Goal: Task Accomplishment & Management: Manage account settings

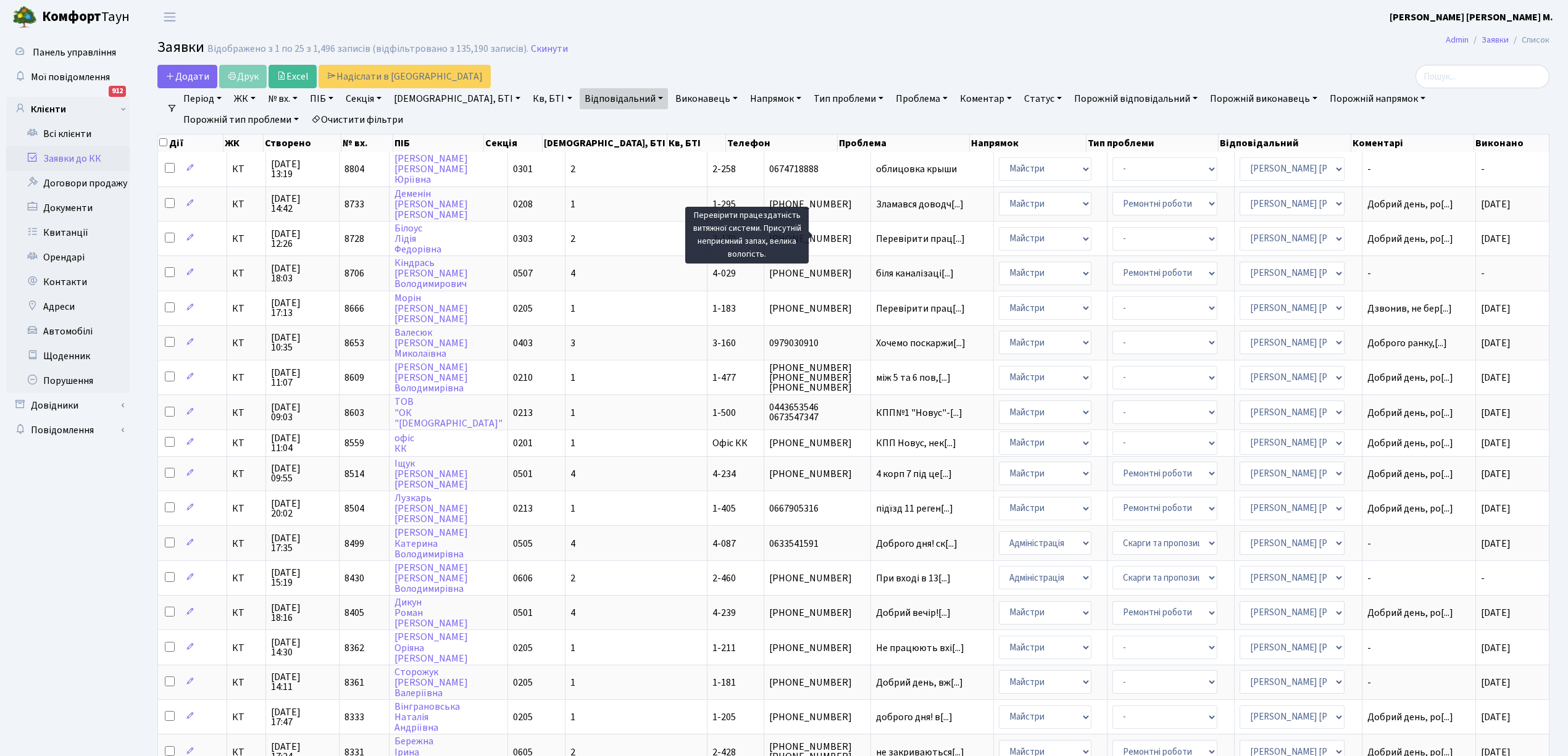
select select "25"
click at [586, 99] on link "Відповідальний" at bounding box center [623, 99] width 89 height 21
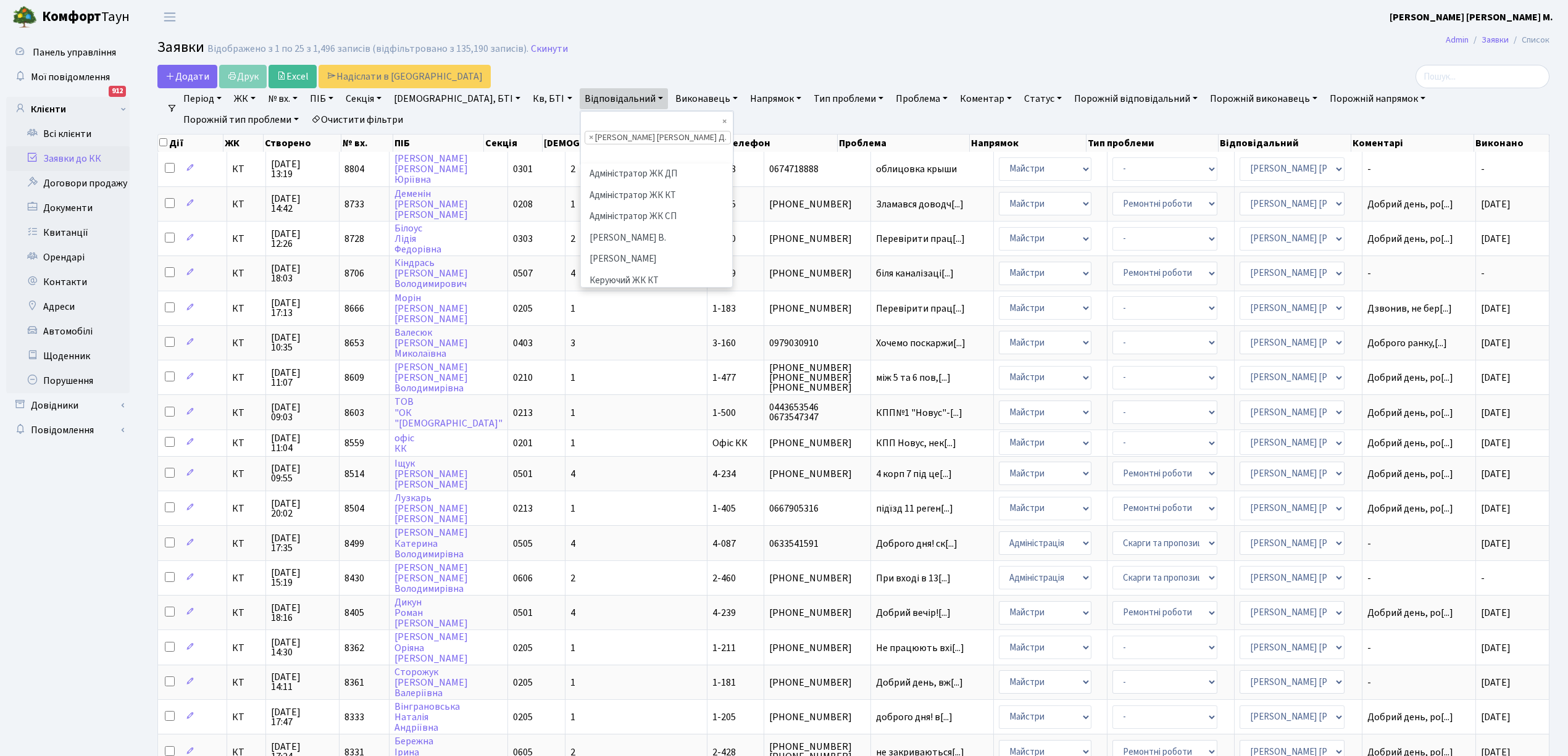
scroll to position [405, 0]
click at [589, 132] on span "×" at bounding box center [591, 138] width 4 height 12
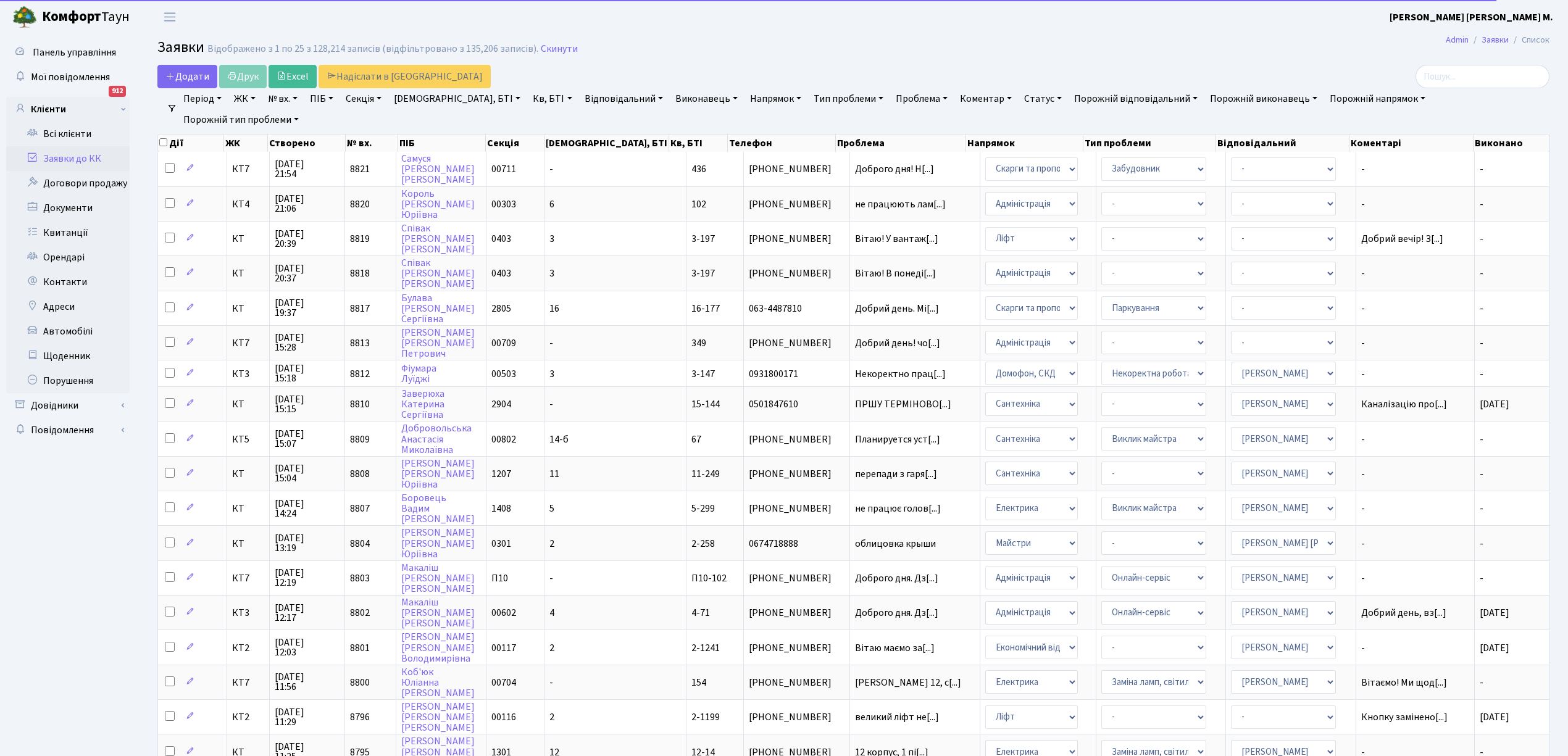
click at [581, 99] on link "Відповідальний" at bounding box center [623, 99] width 89 height 21
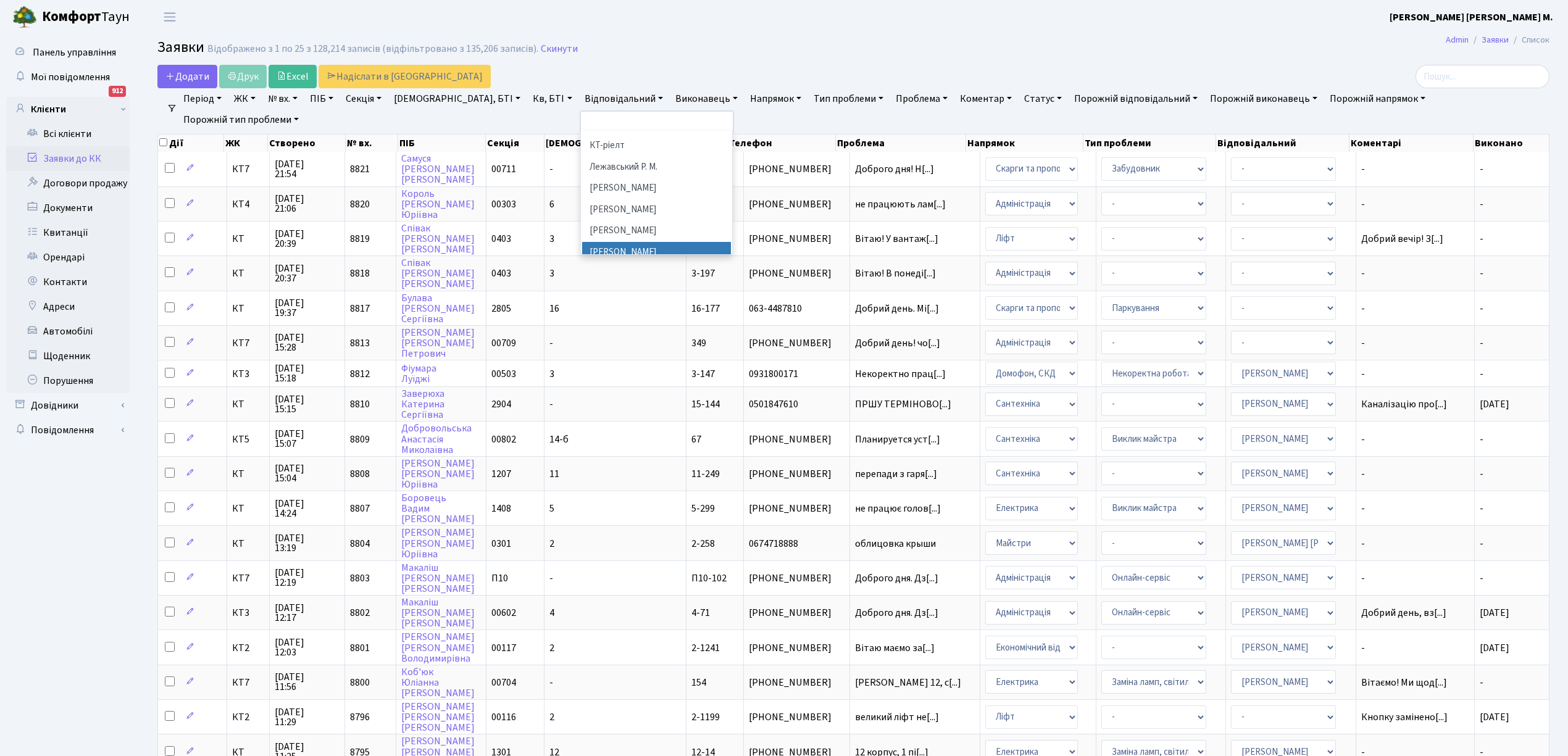
click at [582, 243] on li "[PERSON_NAME]" at bounding box center [656, 252] width 149 height 22
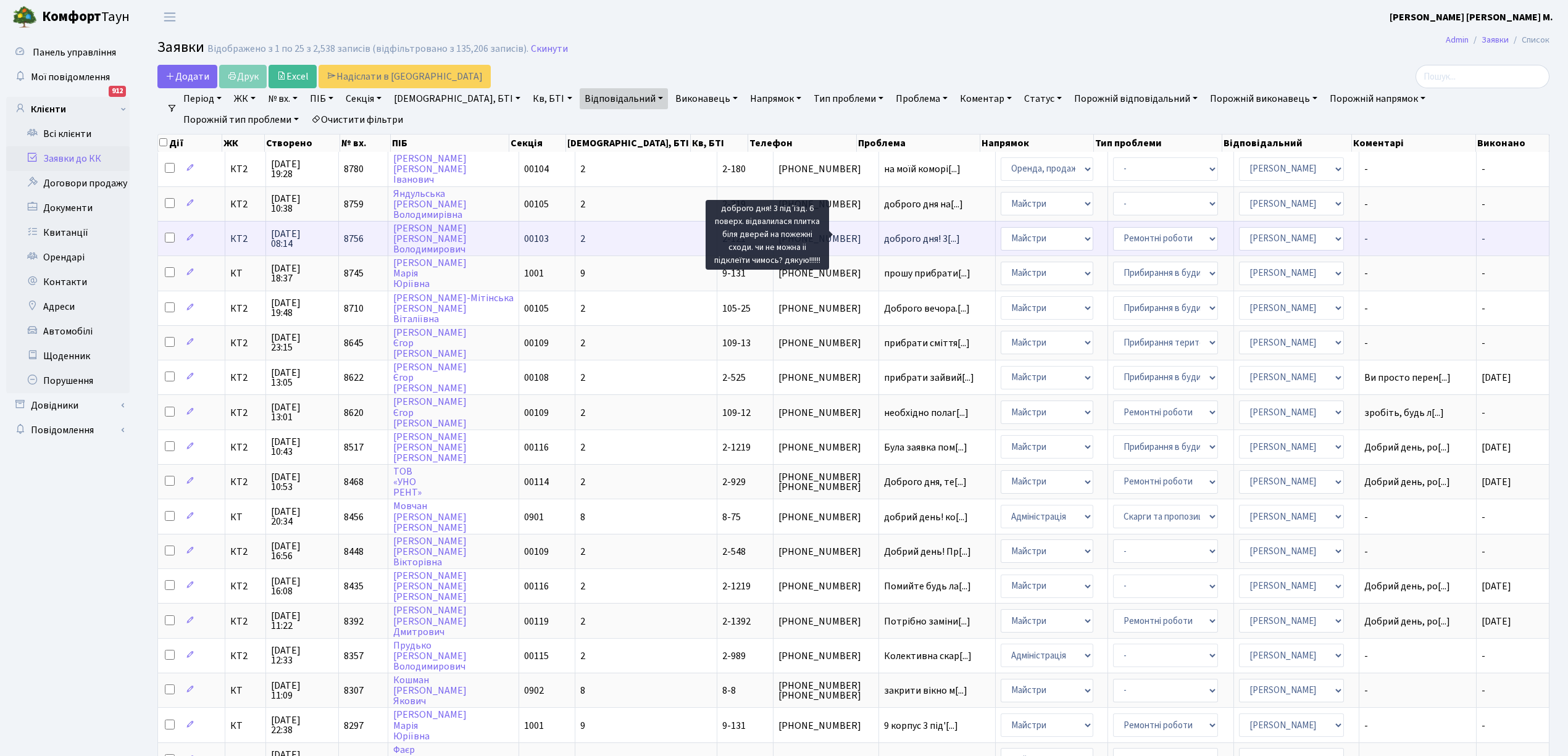
click at [884, 235] on span "доброго дня! 3[...]" at bounding box center [922, 239] width 76 height 14
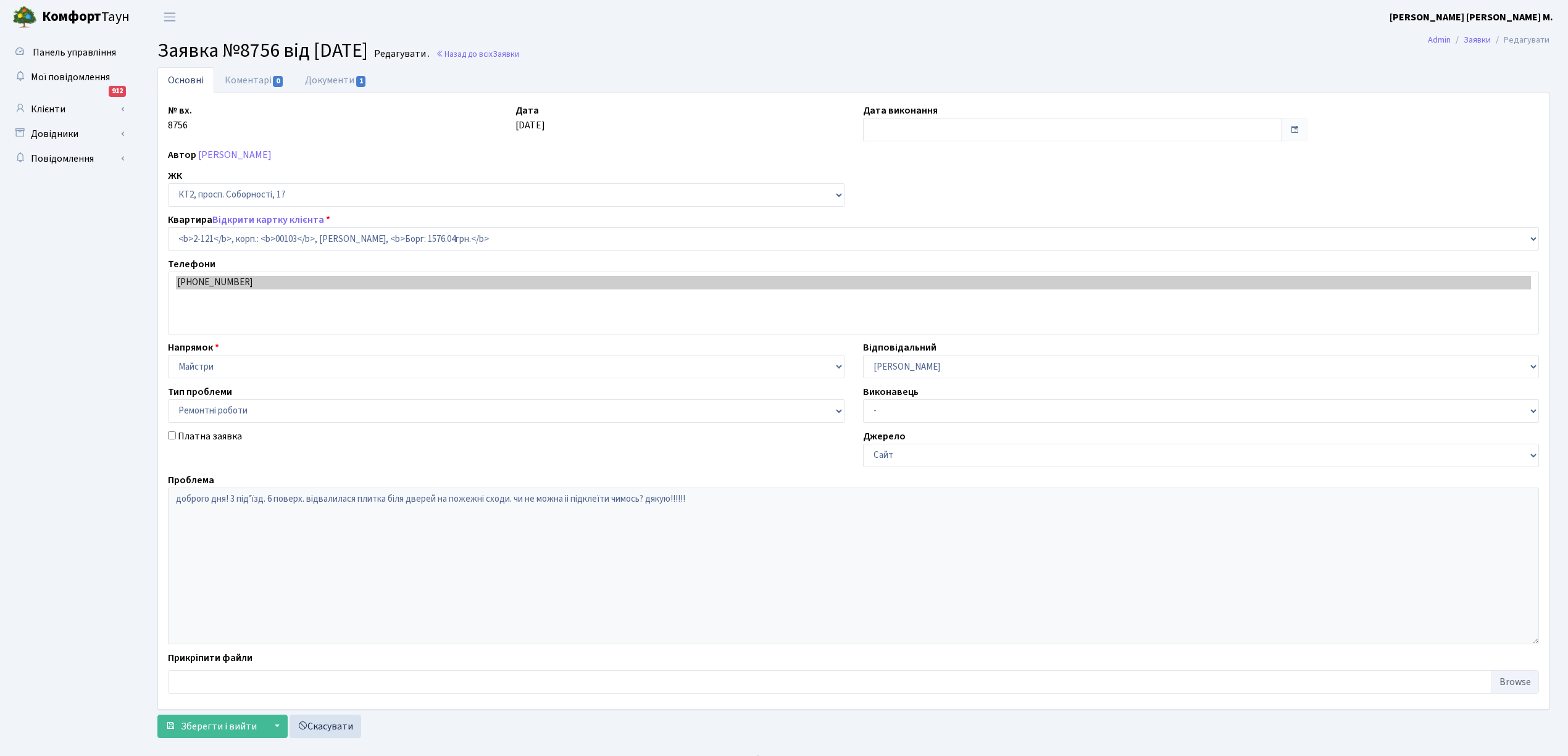
select select "15176"
select select "62"
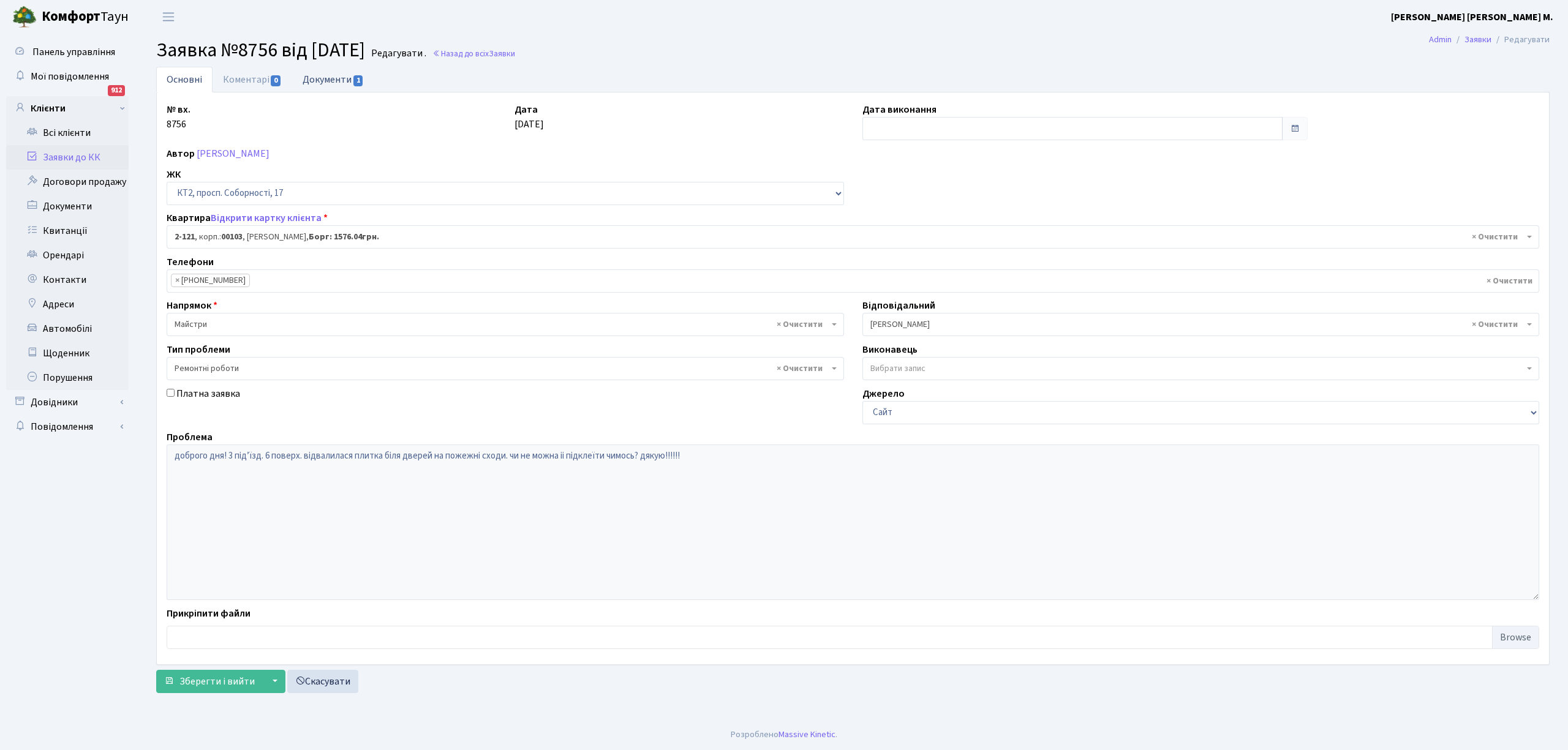
click at [326, 72] on link "Документи 1" at bounding box center [333, 79] width 82 height 25
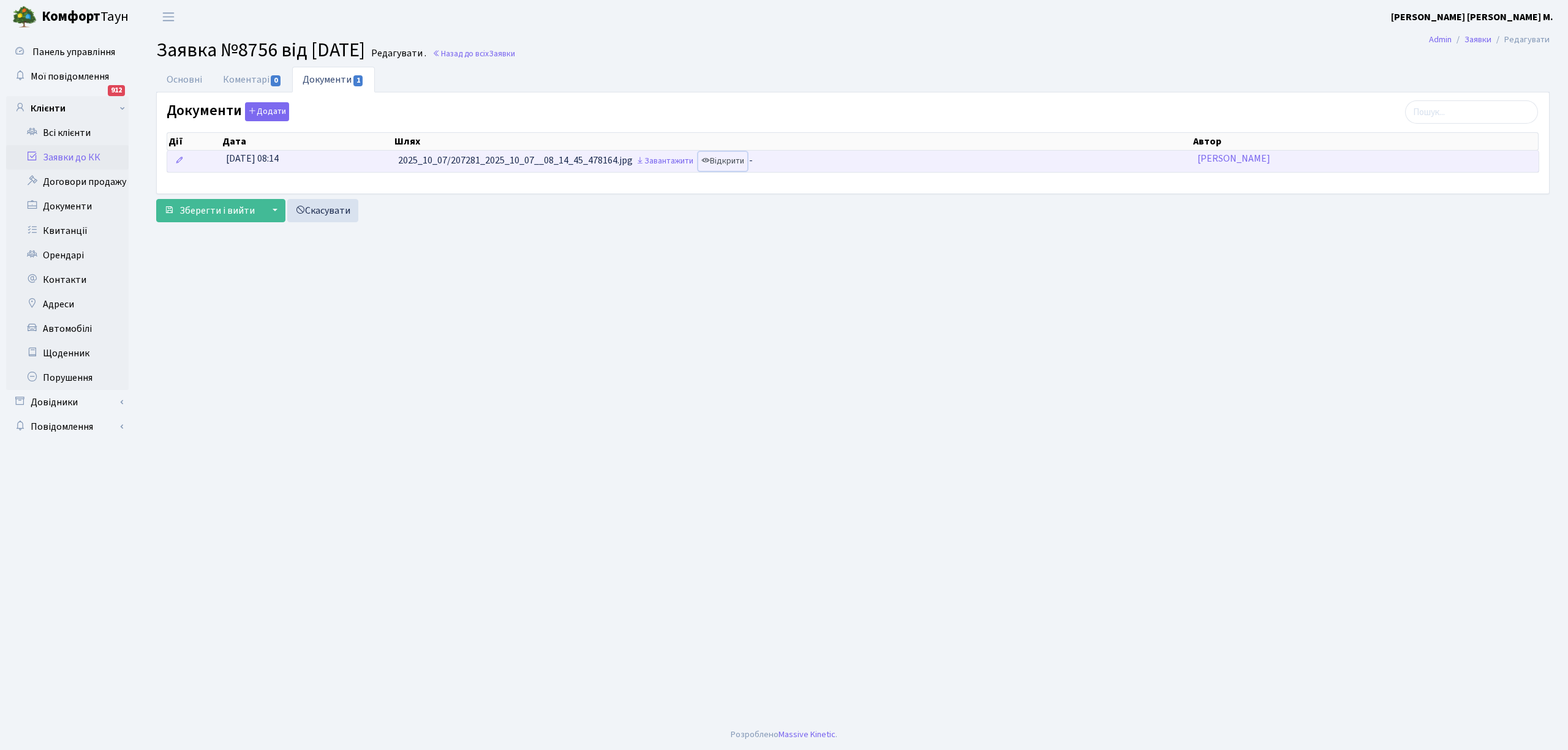
click at [728, 170] on link "Відкрити" at bounding box center [722, 161] width 49 height 19
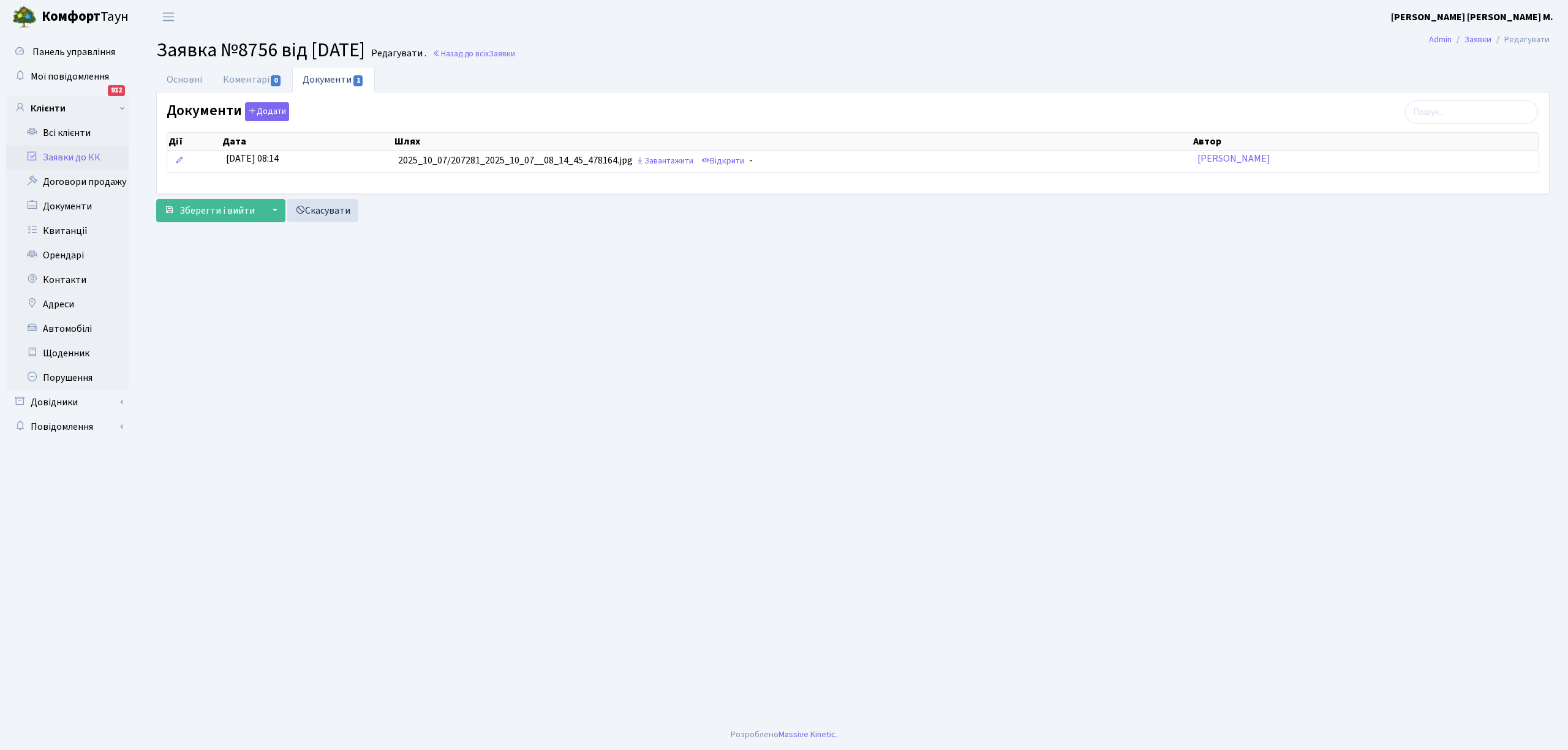
click at [62, 159] on link "Заявки до КК" at bounding box center [67, 157] width 122 height 25
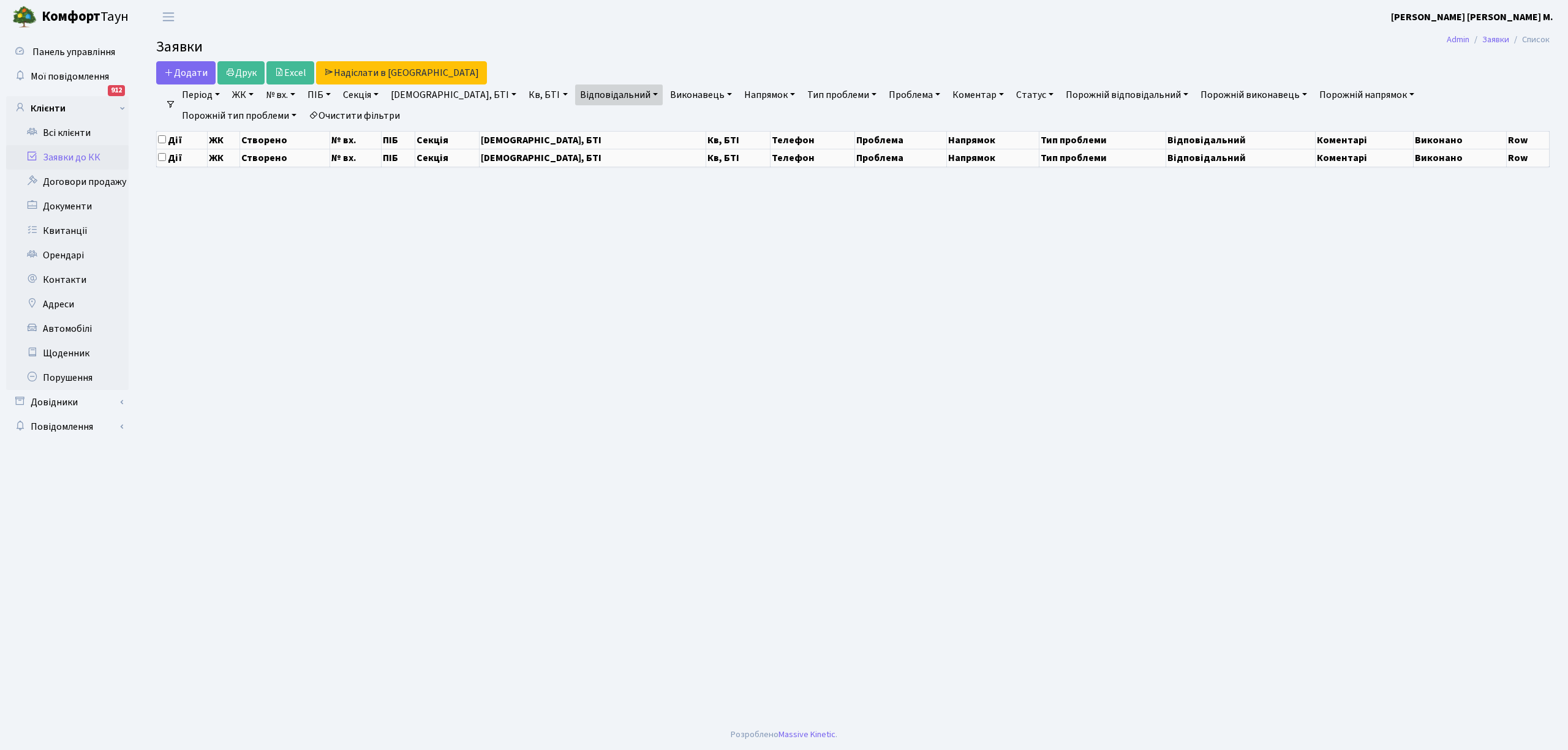
select select "25"
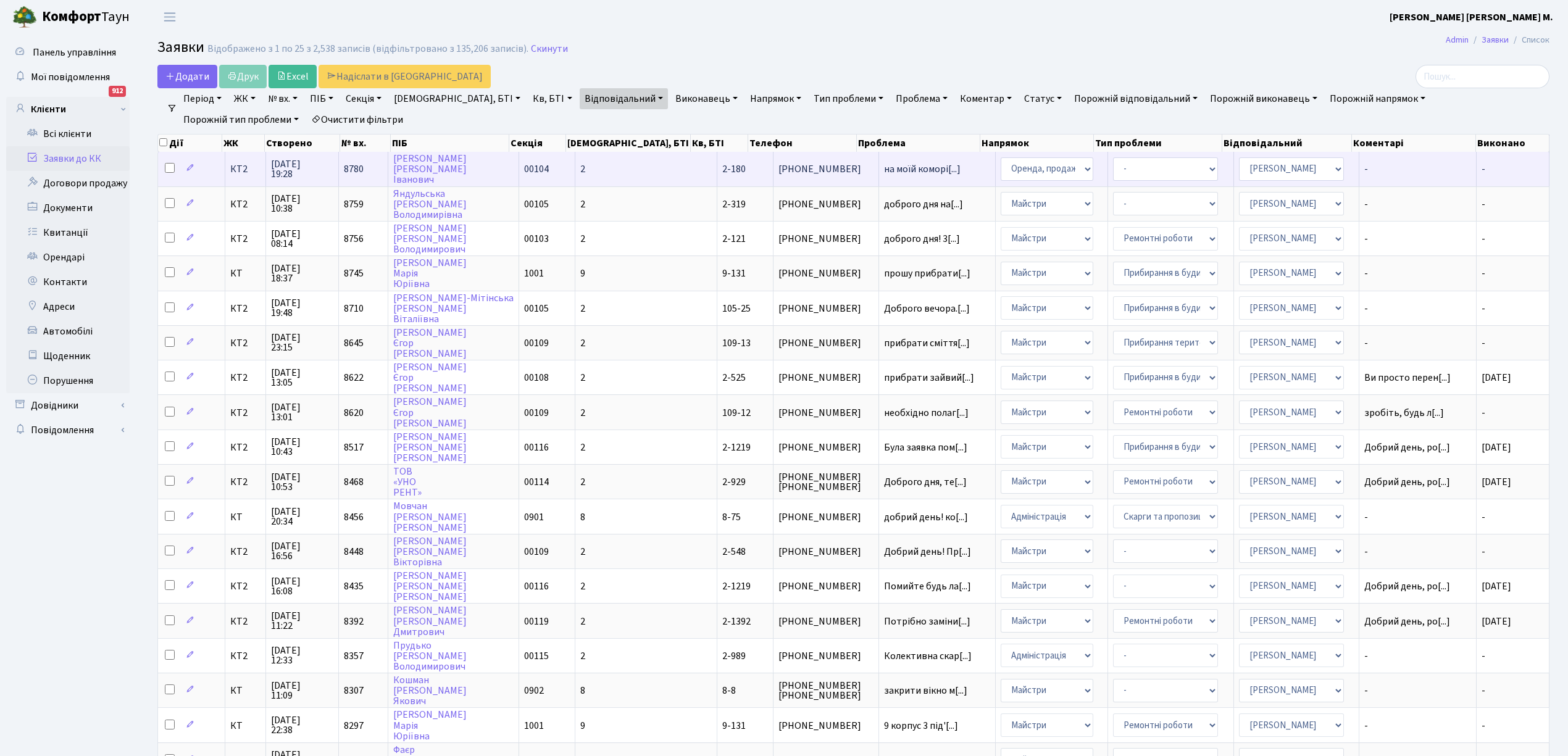
click at [717, 176] on td "2-180" at bounding box center [745, 168] width 56 height 34
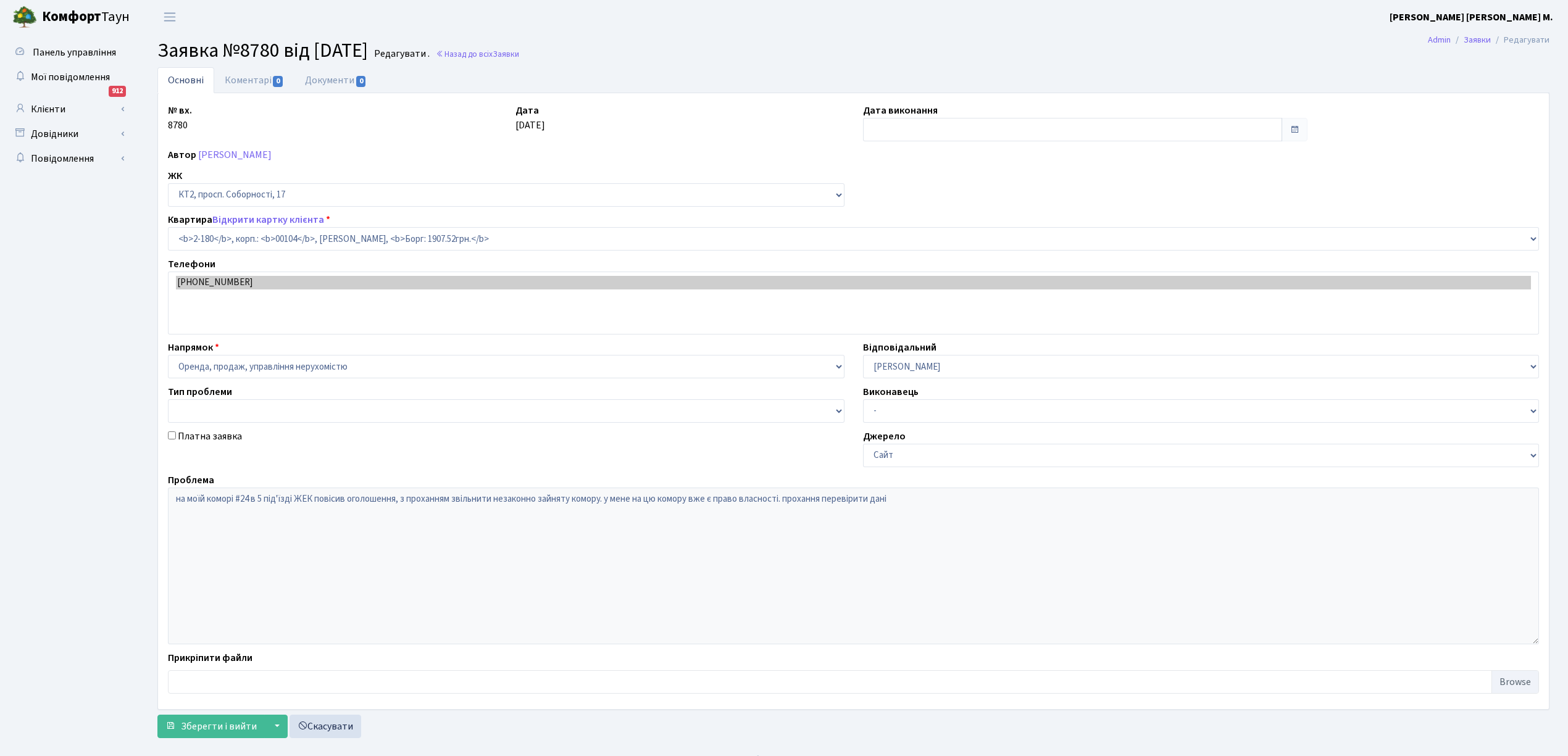
select select "15229"
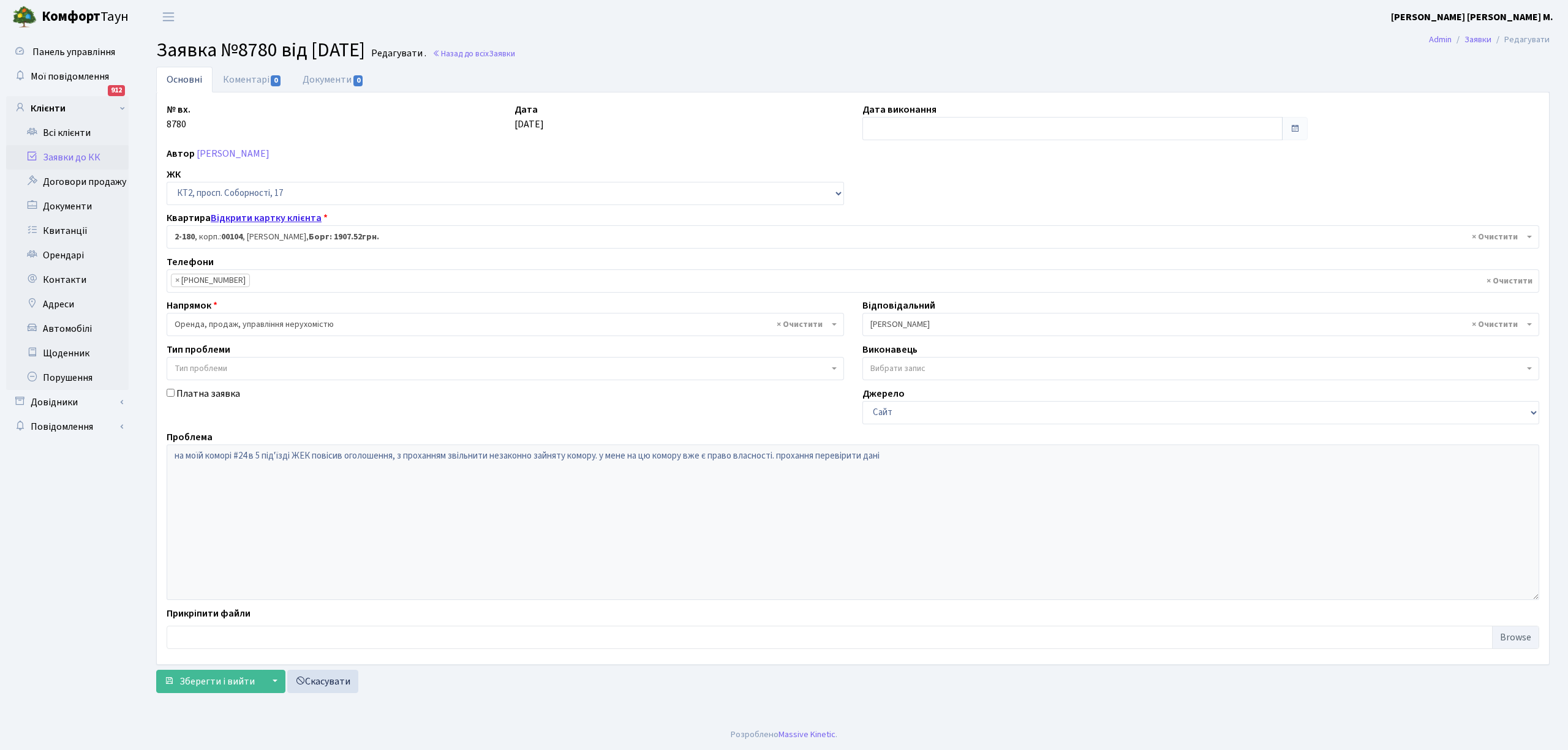
click at [255, 216] on link "Відкрити картку клієнта" at bounding box center [267, 218] width 111 height 14
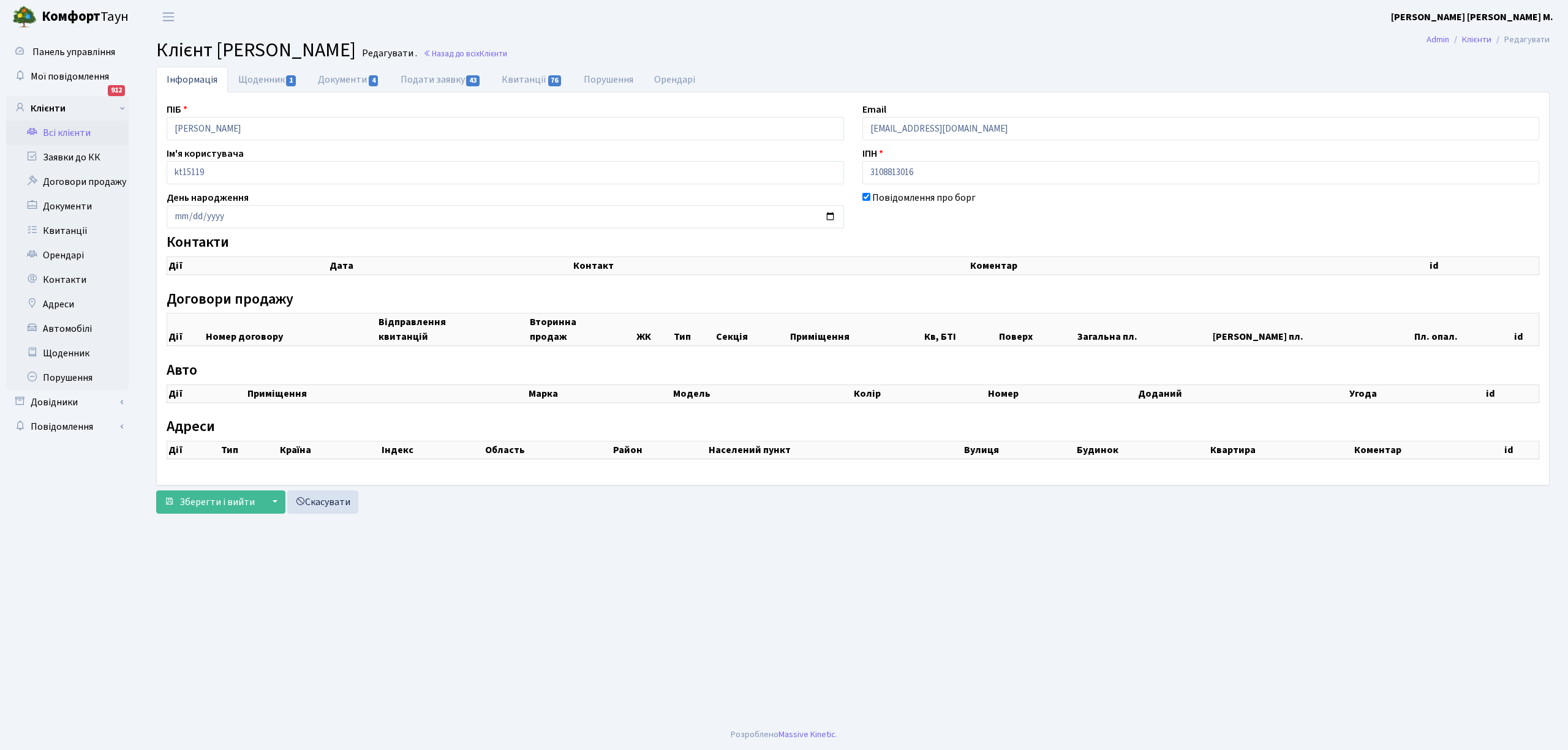
checkbox input "true"
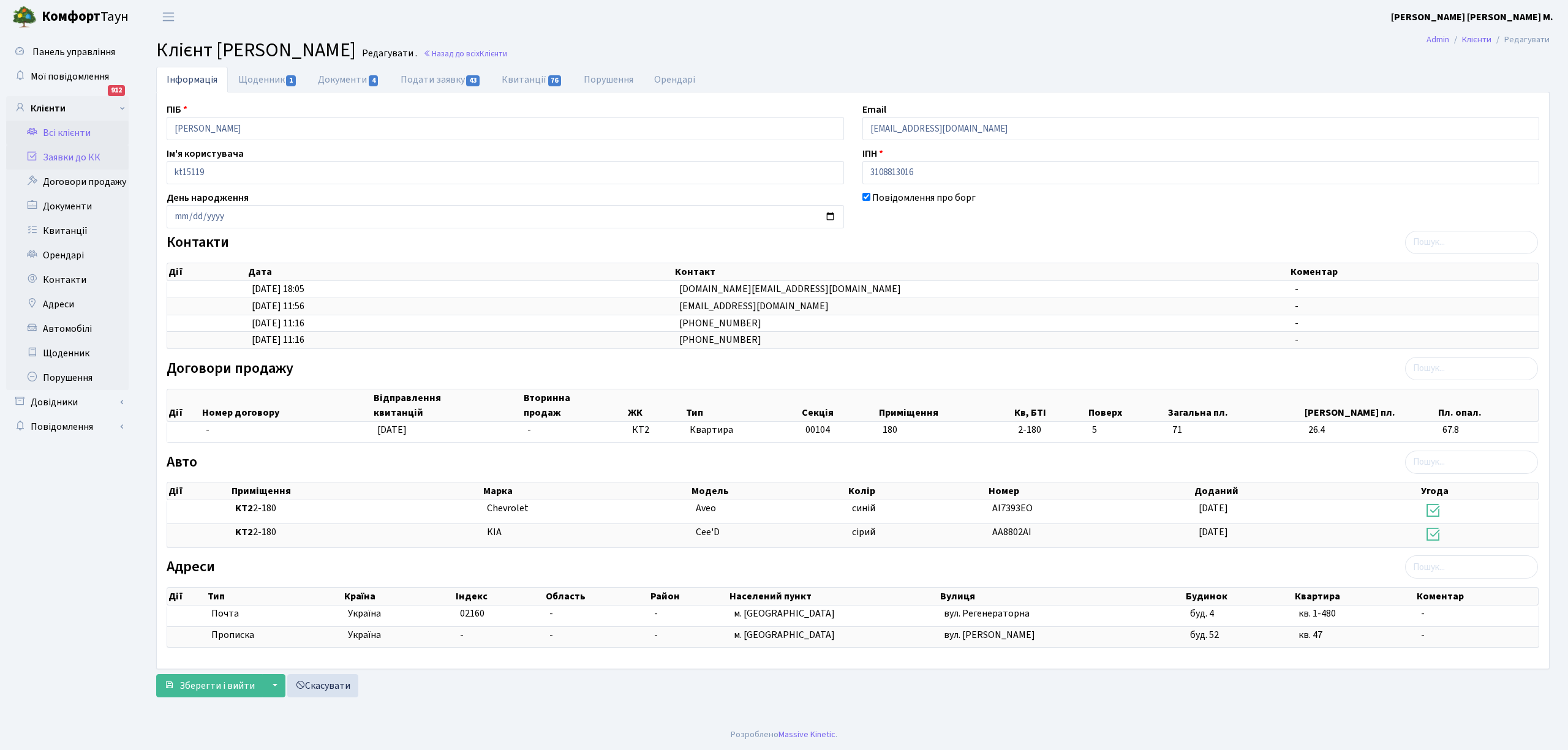
click at [64, 155] on link "Заявки до КК" at bounding box center [67, 157] width 122 height 25
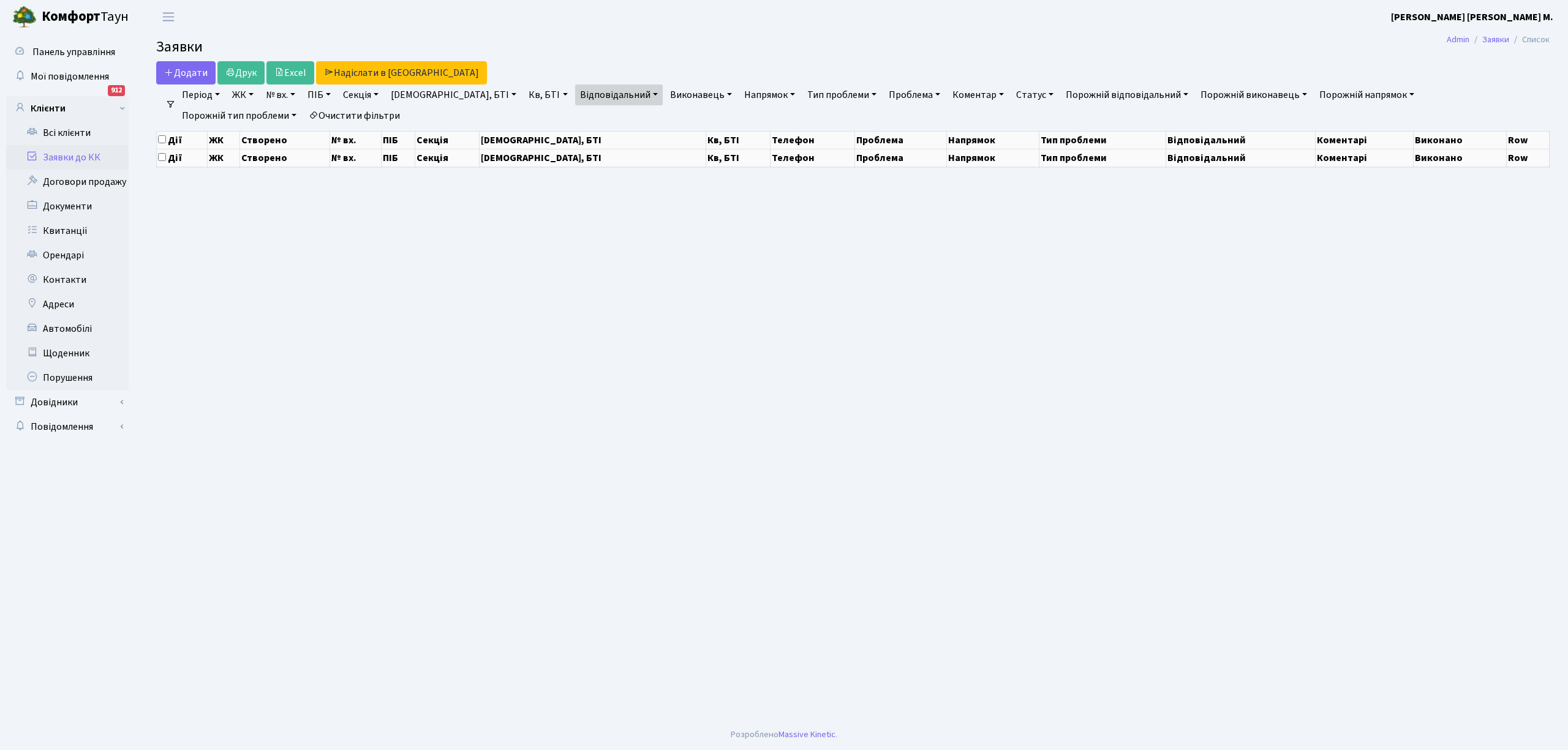
select select "25"
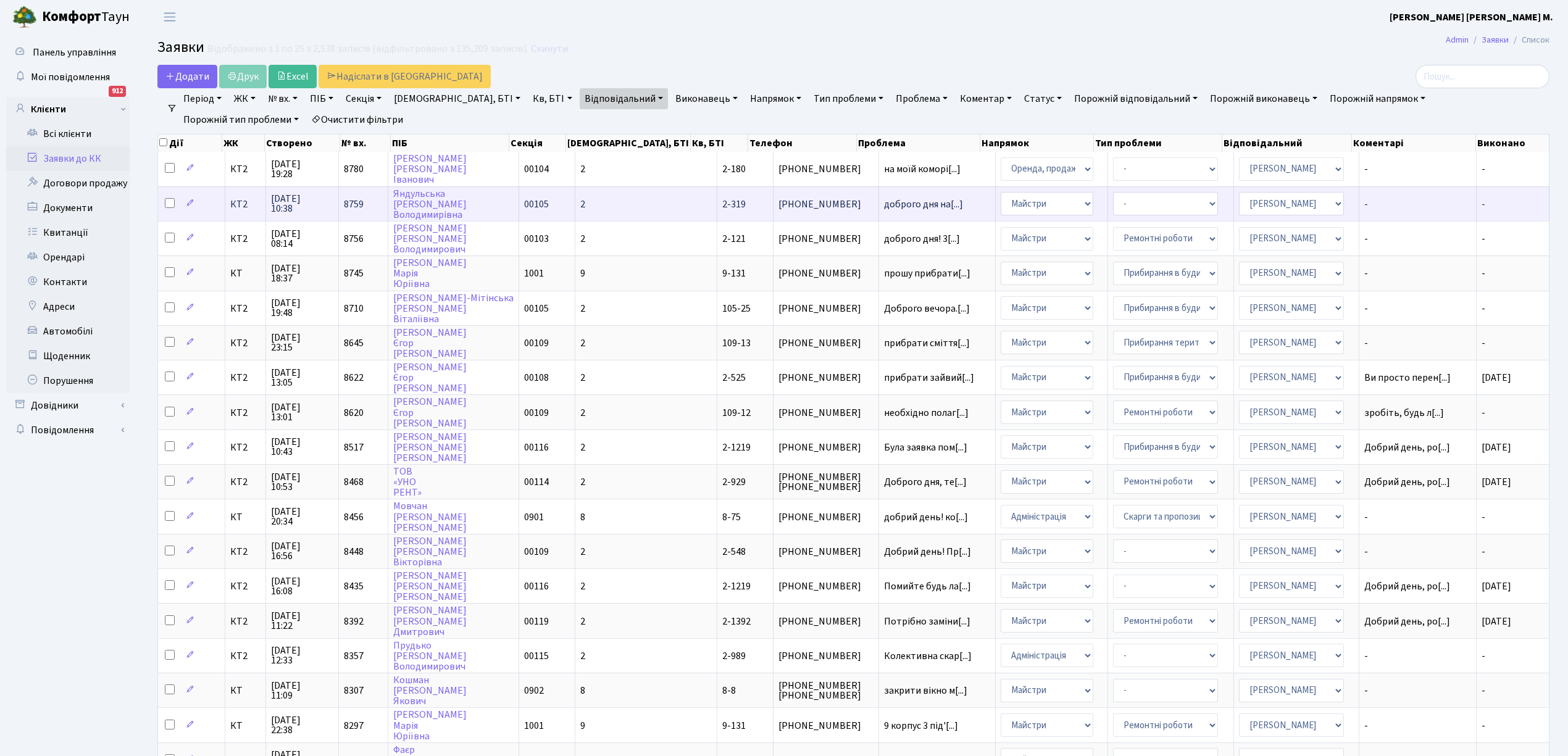
click at [603, 203] on td "2" at bounding box center [646, 204] width 142 height 34
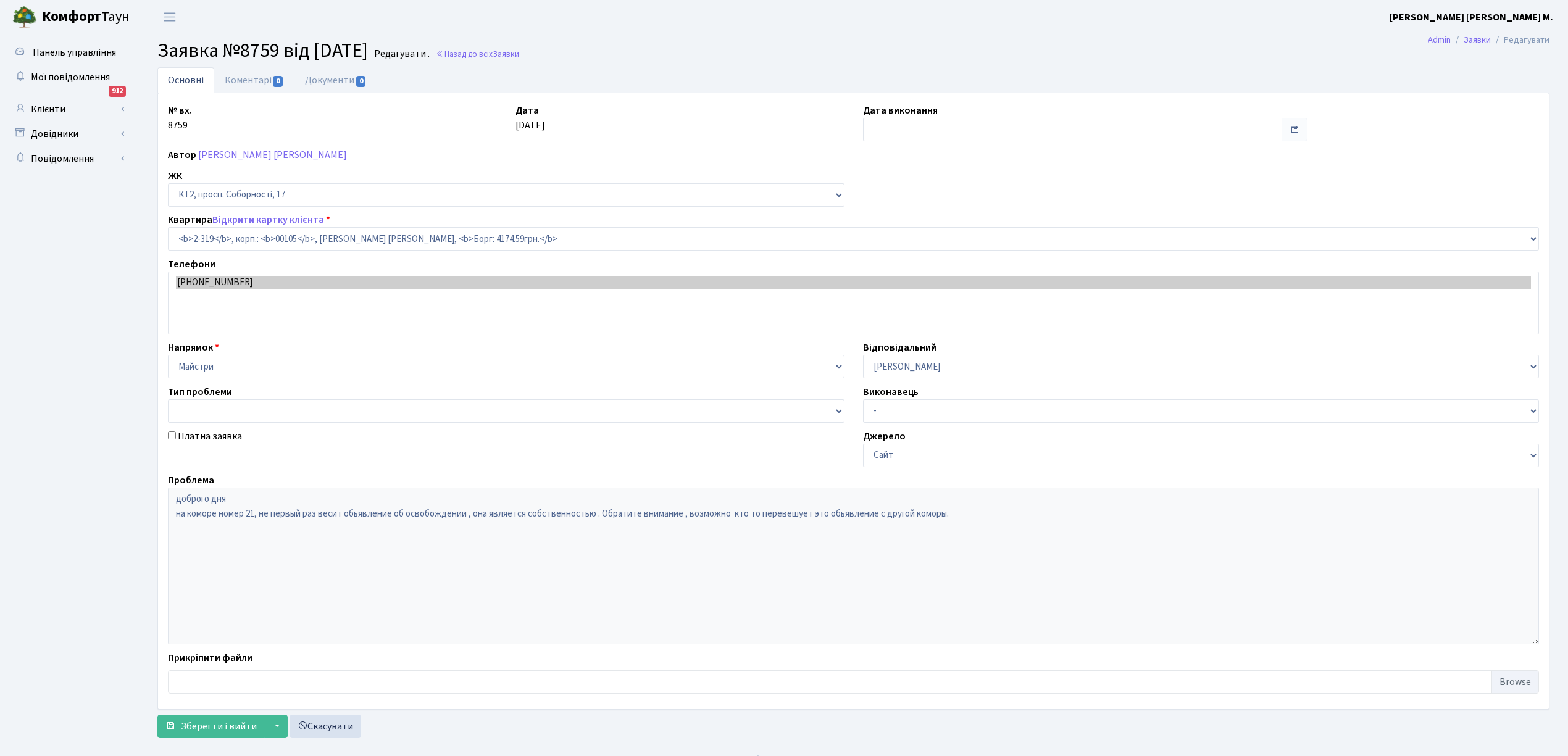
select select "15375"
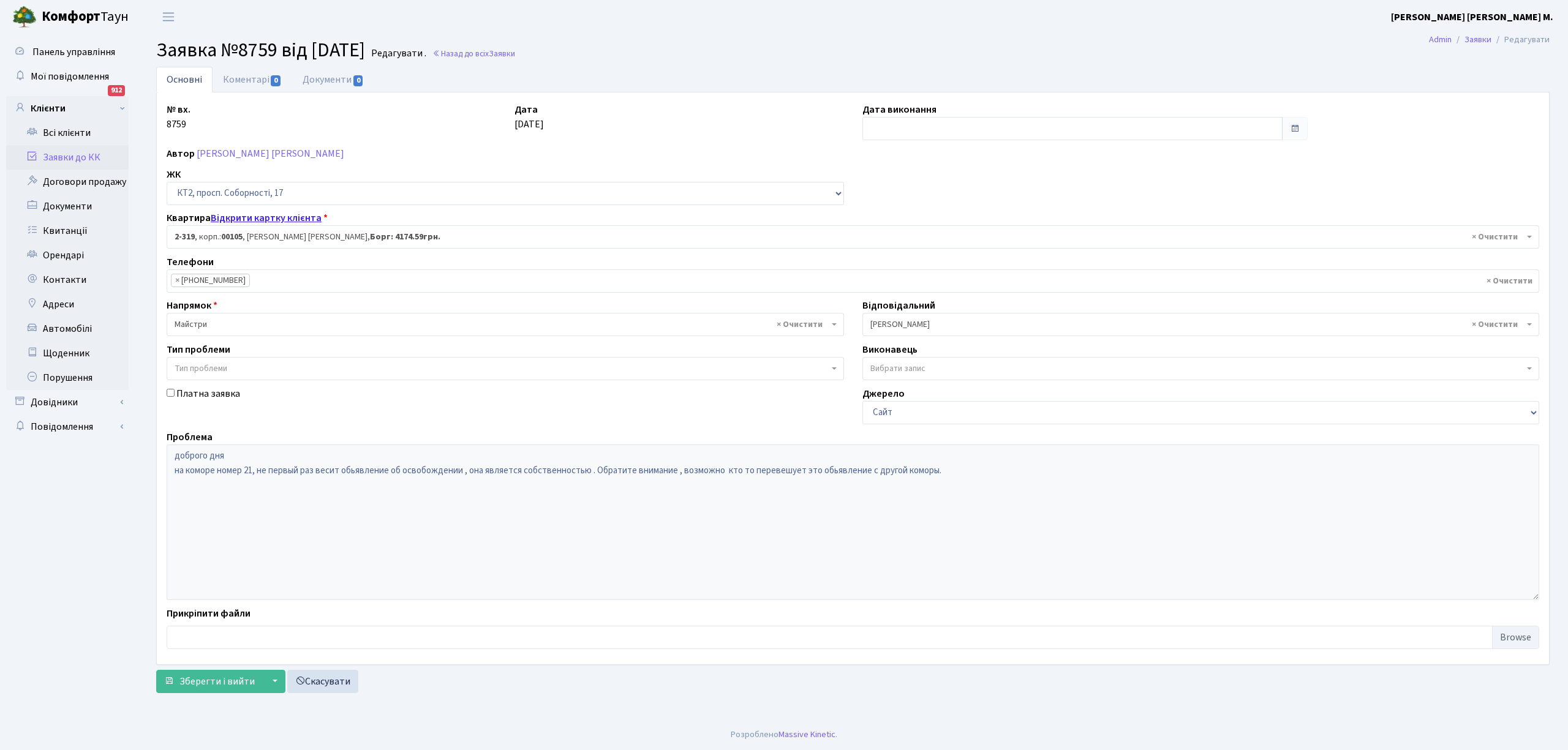
click at [266, 217] on link "Відкрити картку клієнта" at bounding box center [267, 218] width 111 height 14
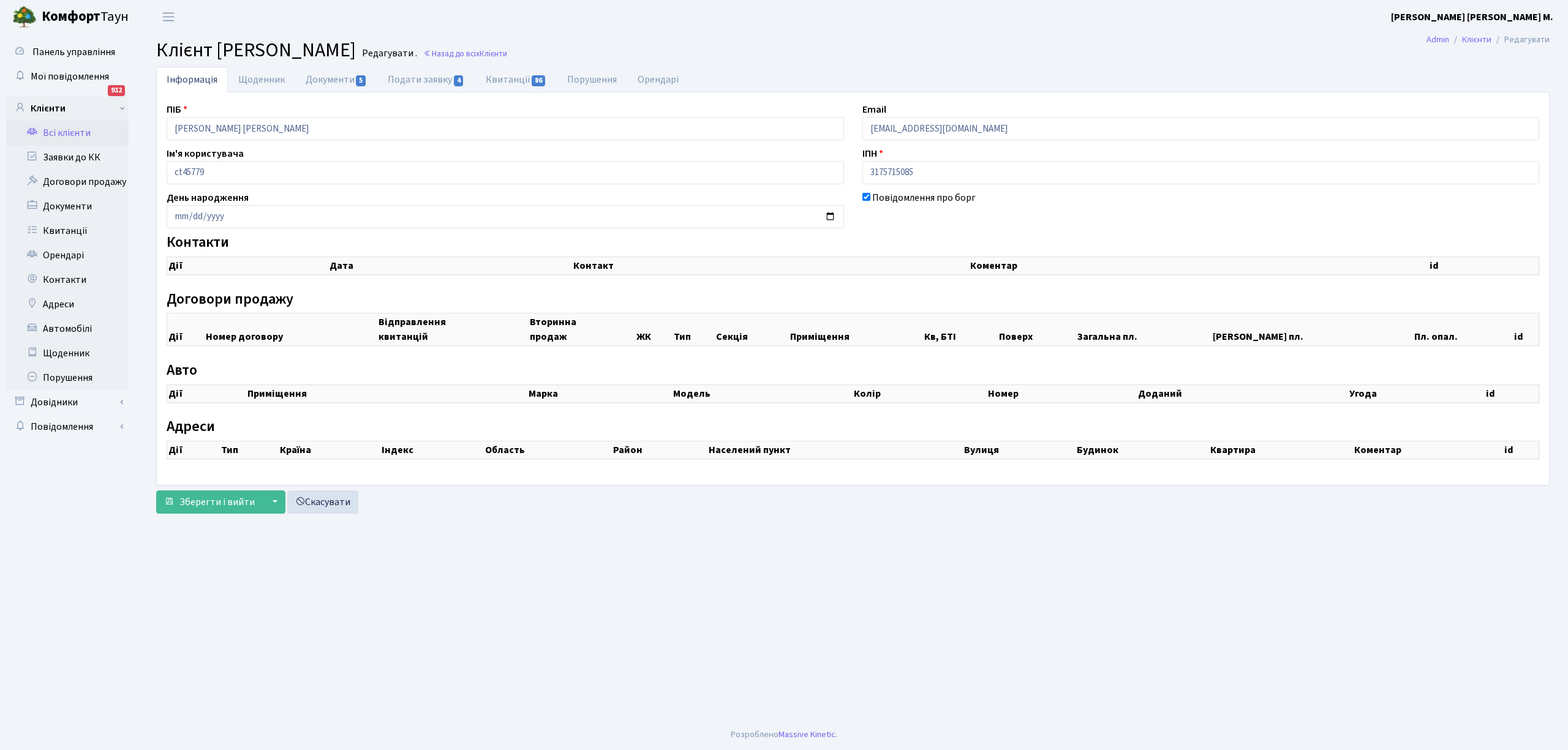
select select "25"
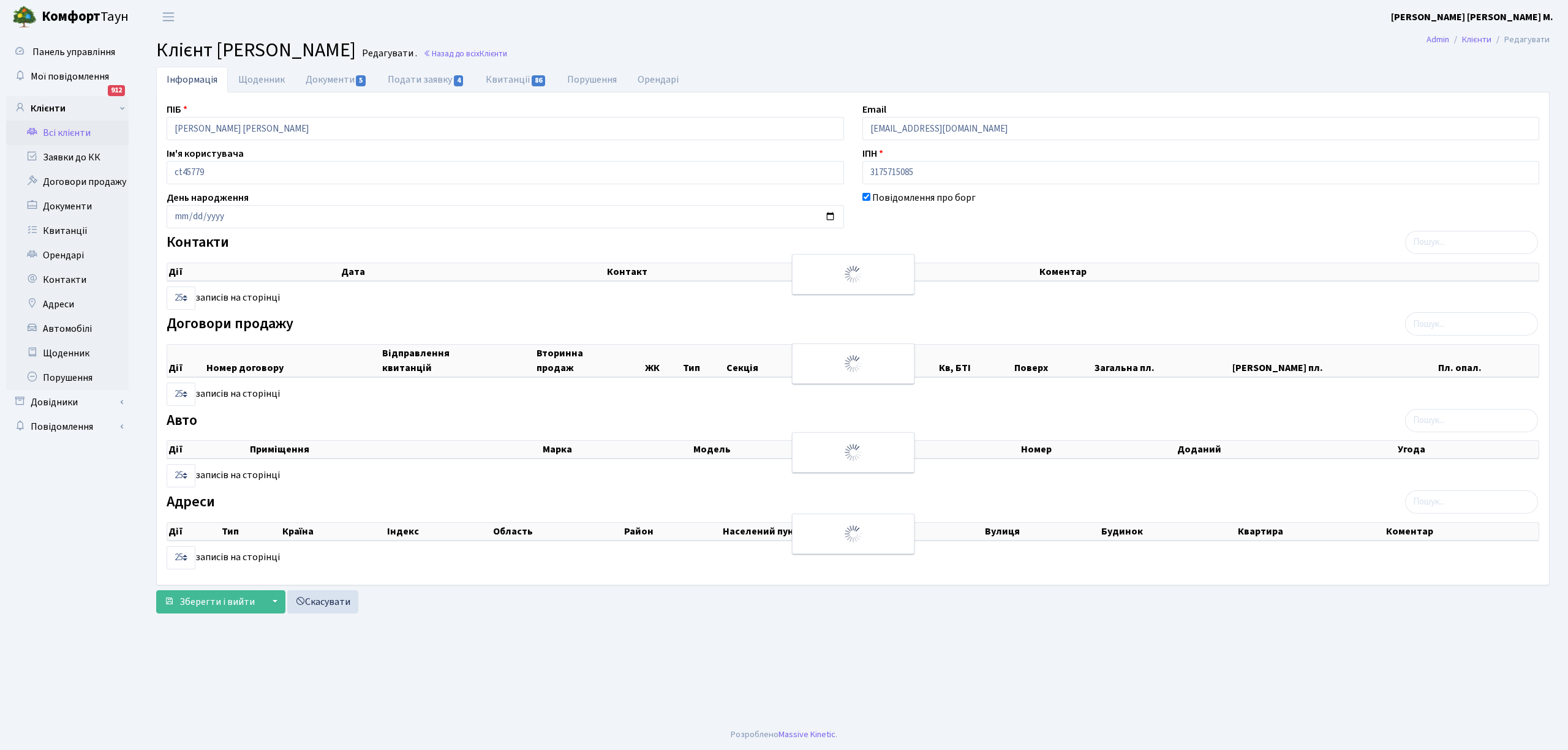
checkbox input "true"
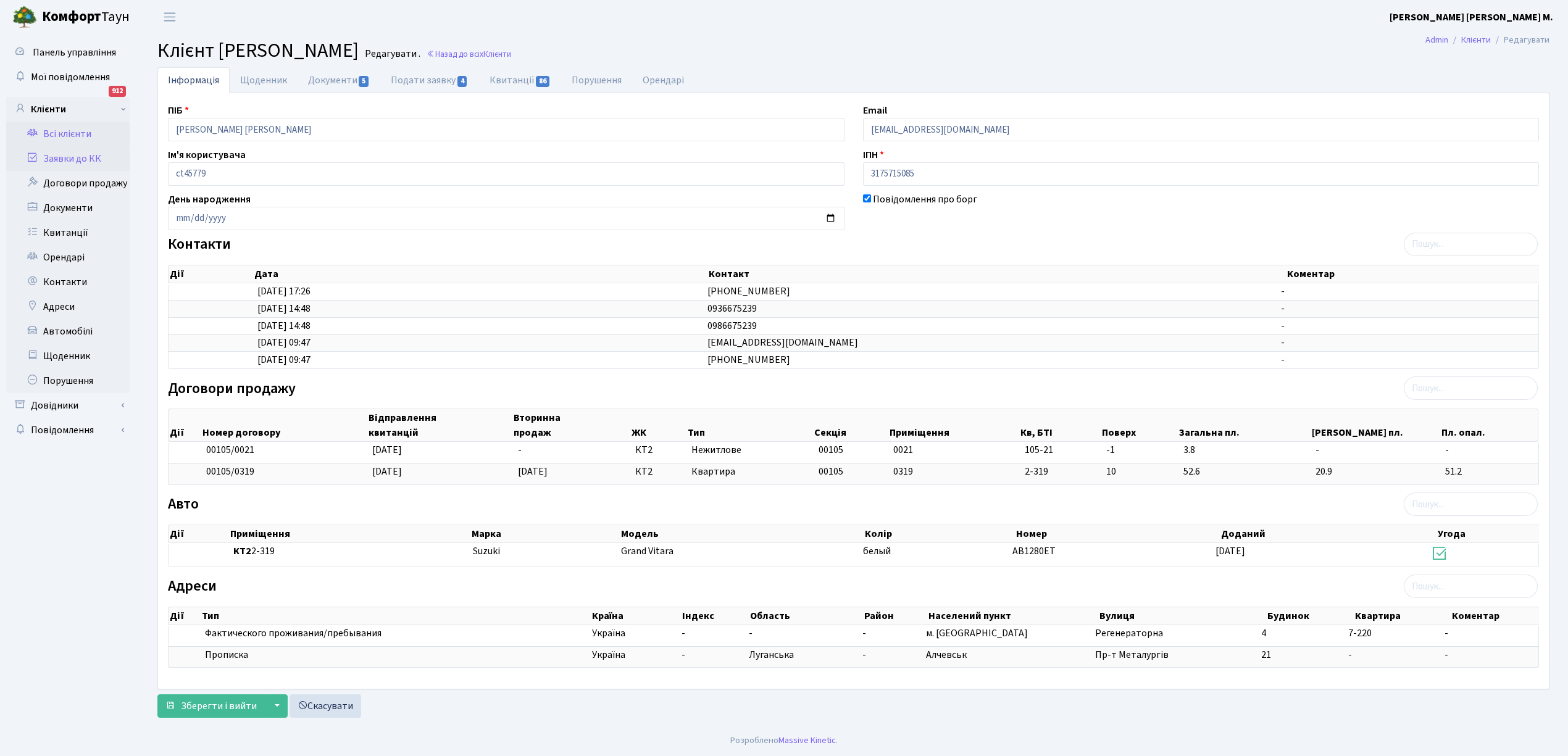
click at [69, 158] on link "Заявки до КК" at bounding box center [67, 158] width 123 height 25
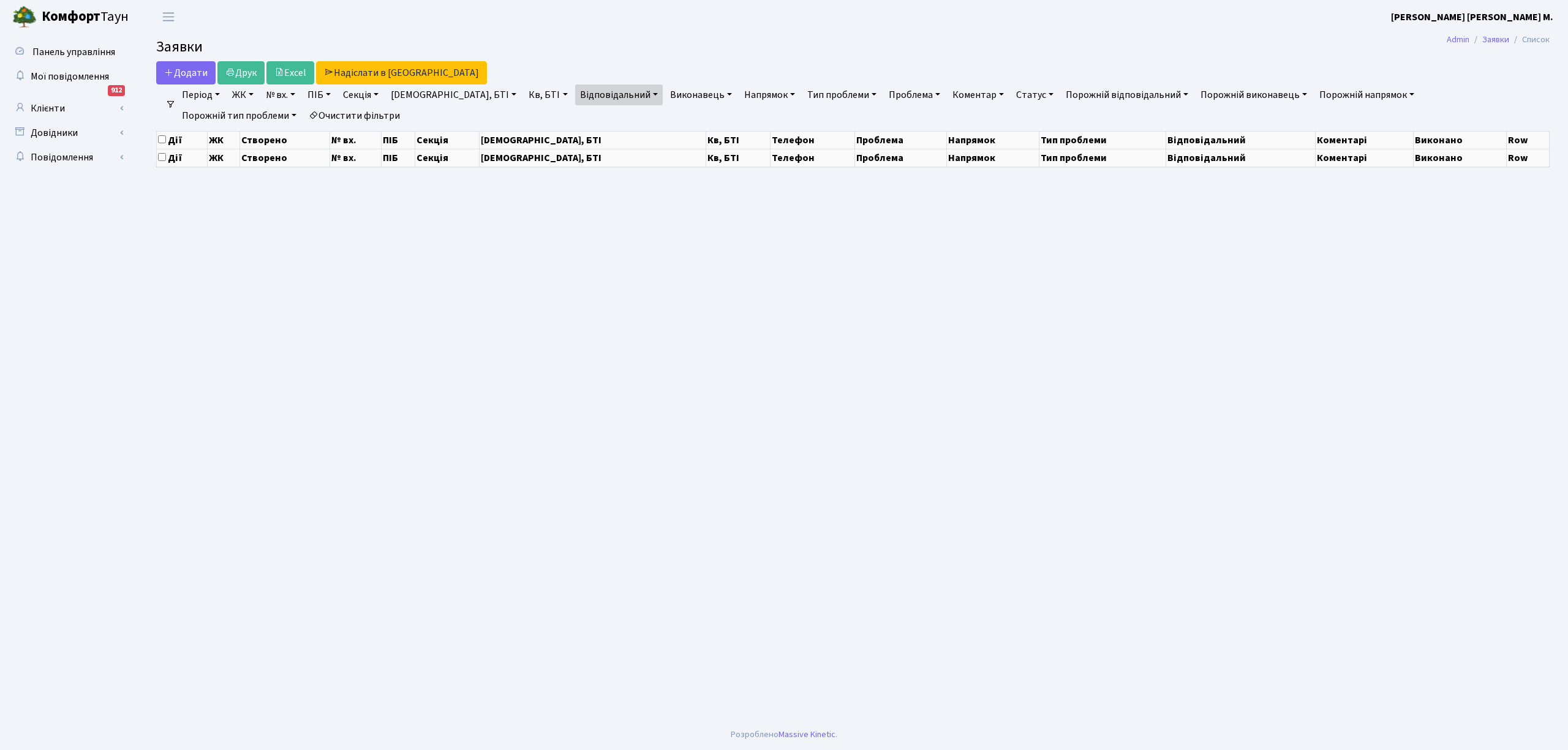
select select "25"
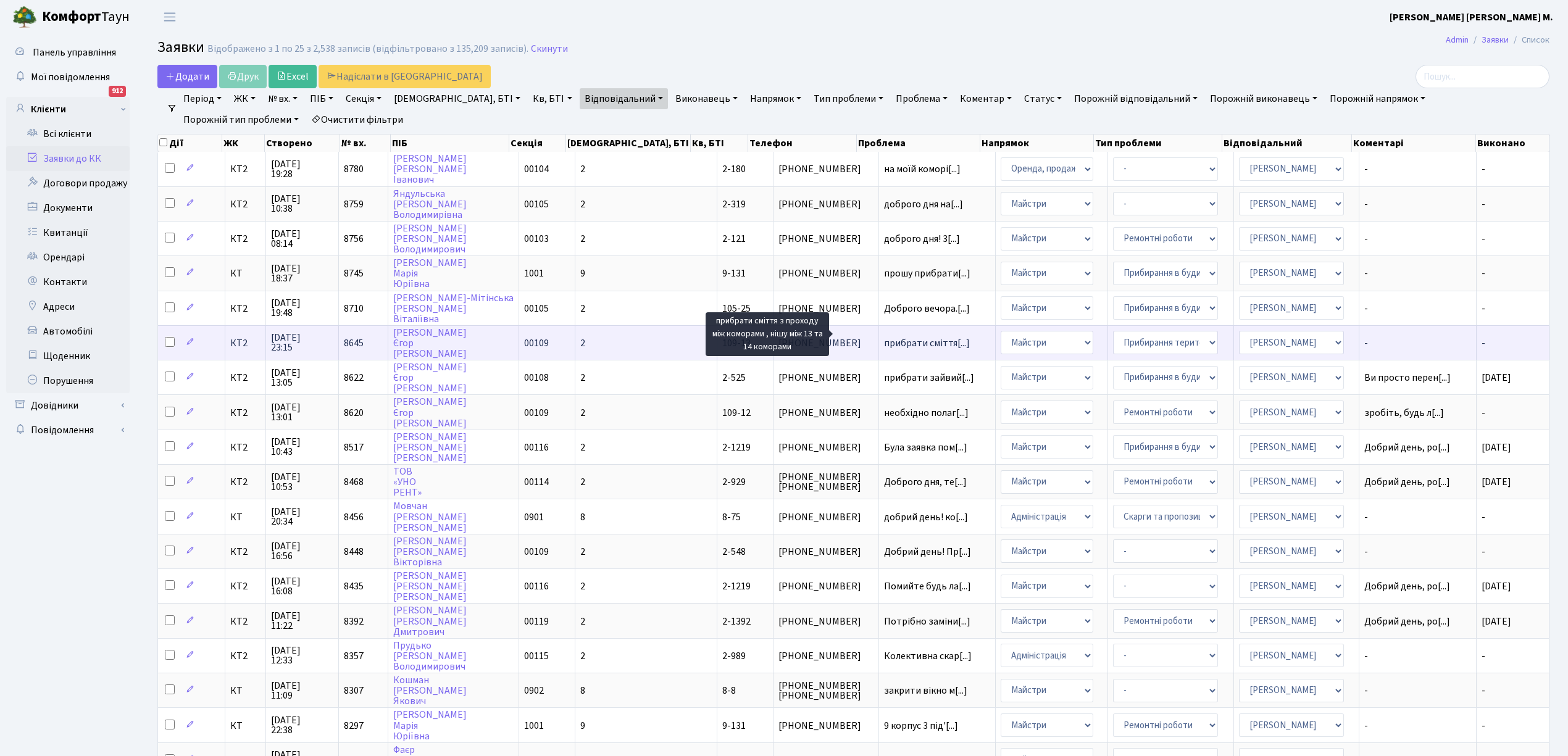
click at [884, 337] on span "прибрати сміття[...]" at bounding box center [927, 344] width 86 height 14
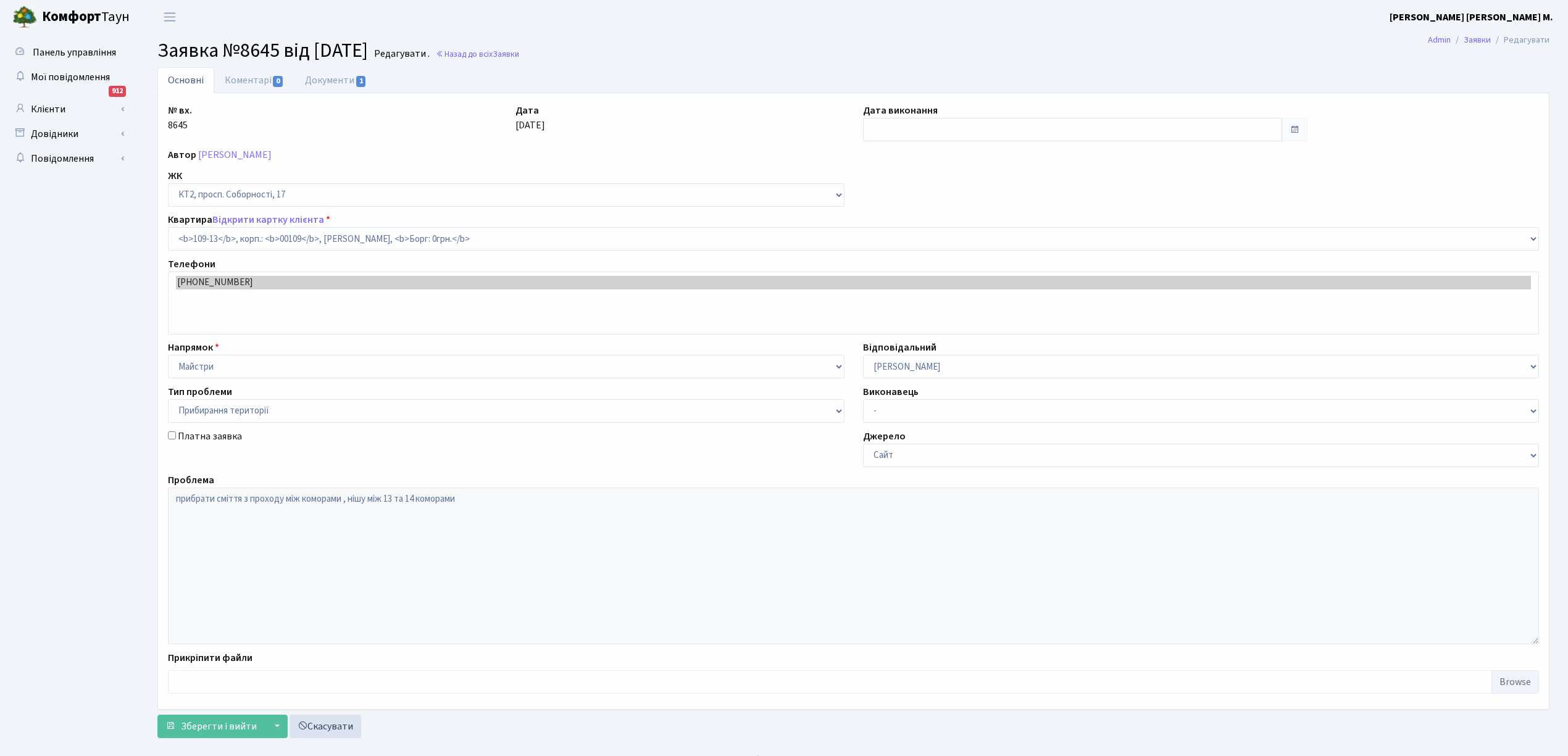
select select "16130"
select select "59"
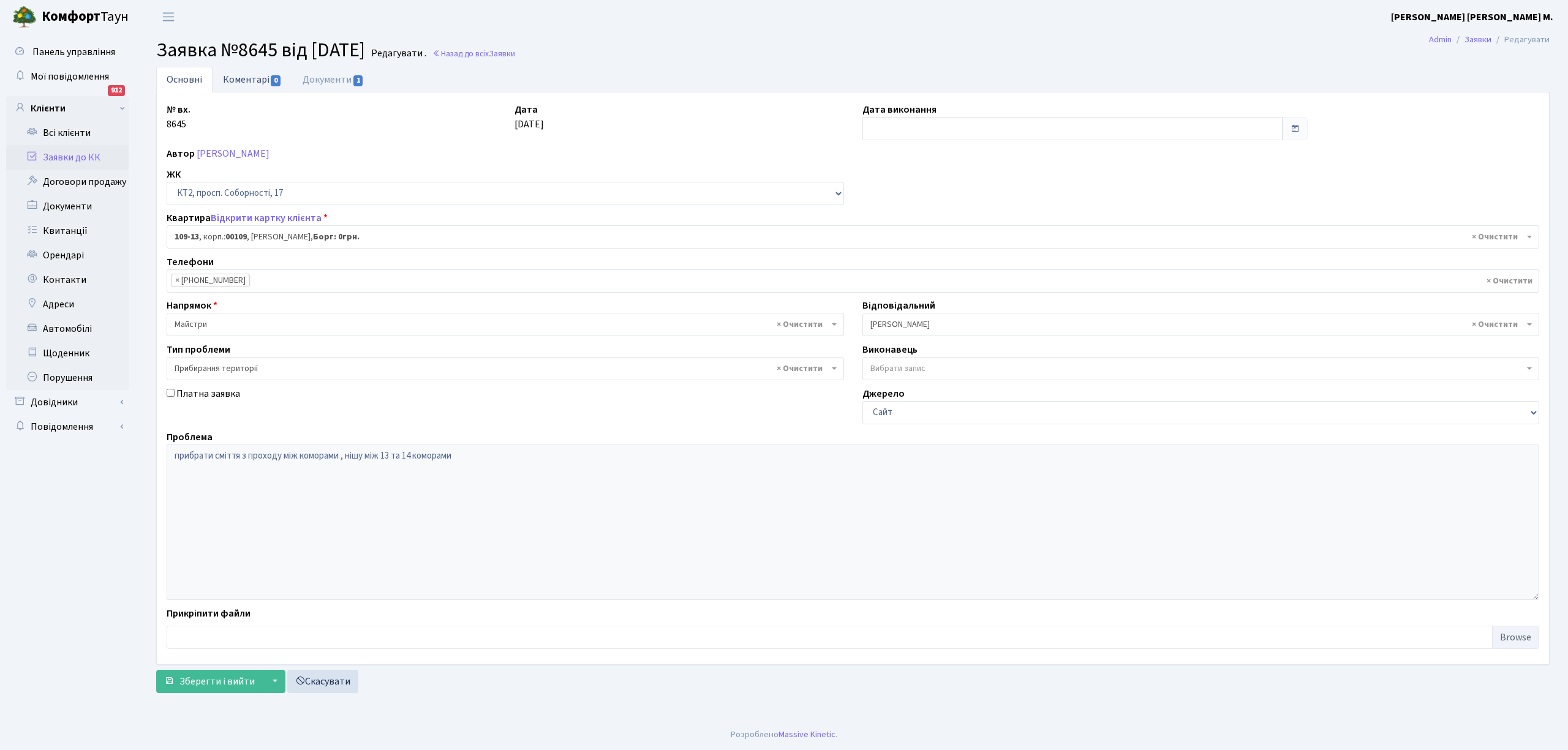
click at [246, 81] on link "Коментарі 0" at bounding box center [252, 79] width 79 height 25
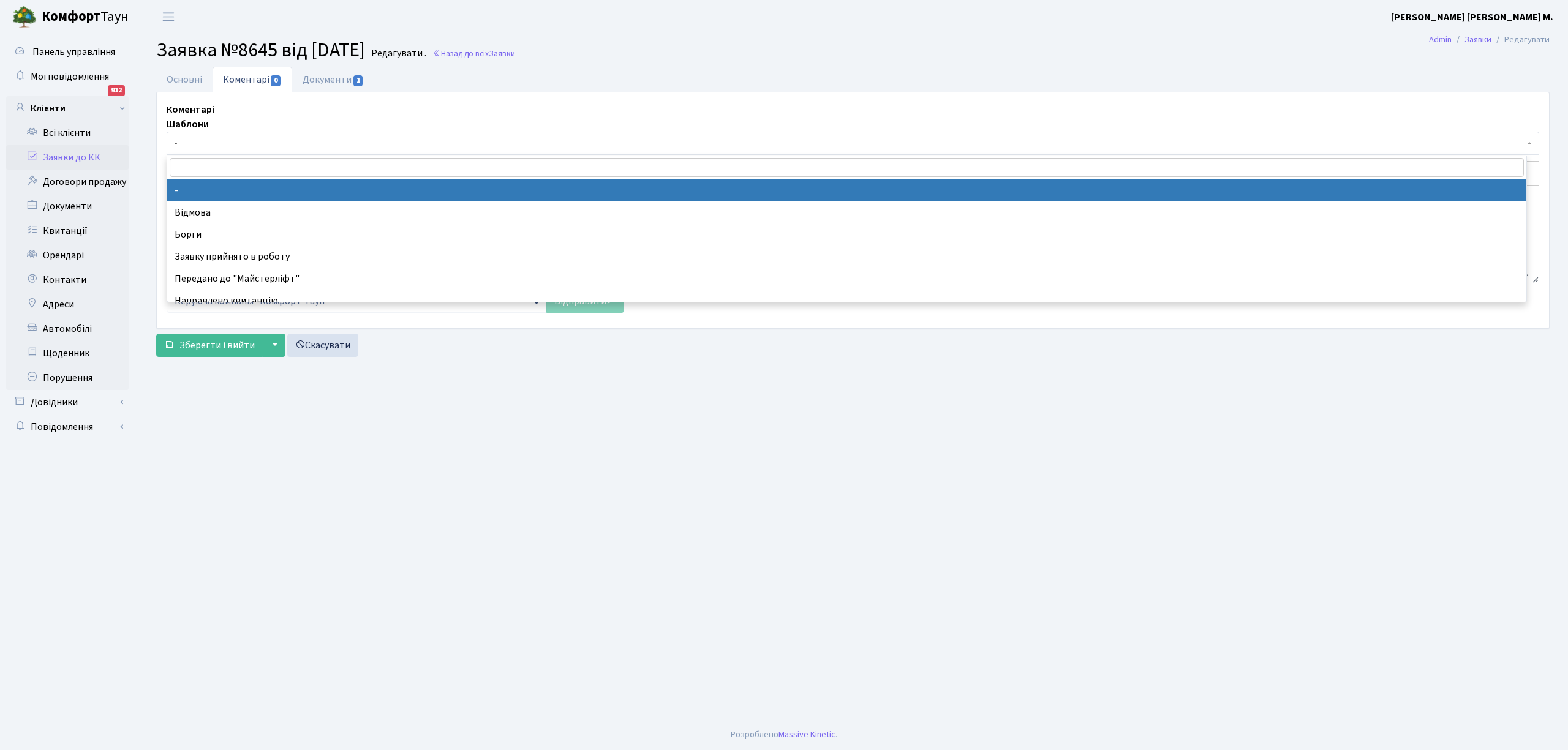
click at [214, 143] on span "-" at bounding box center [849, 144] width 1350 height 12
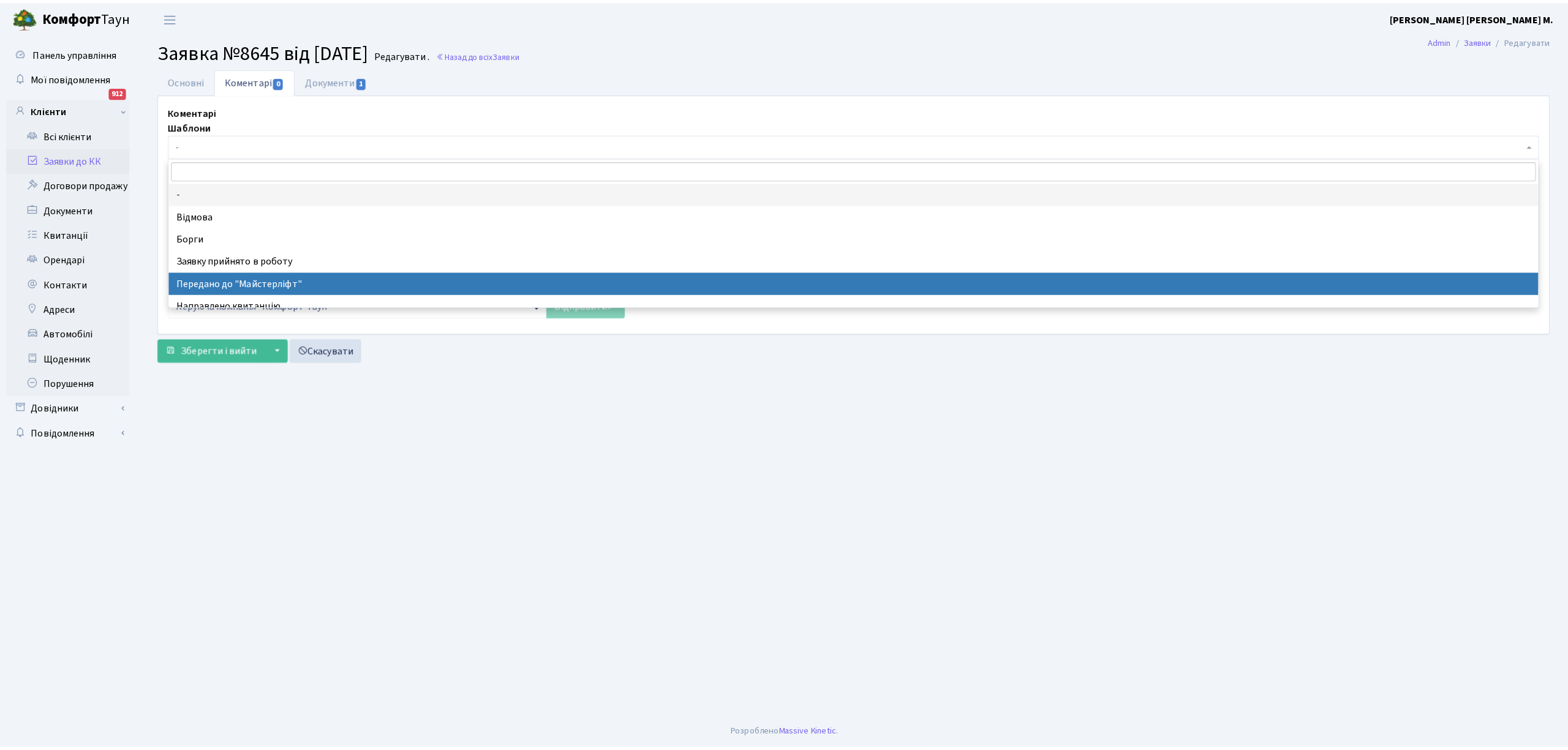
scroll to position [81, 0]
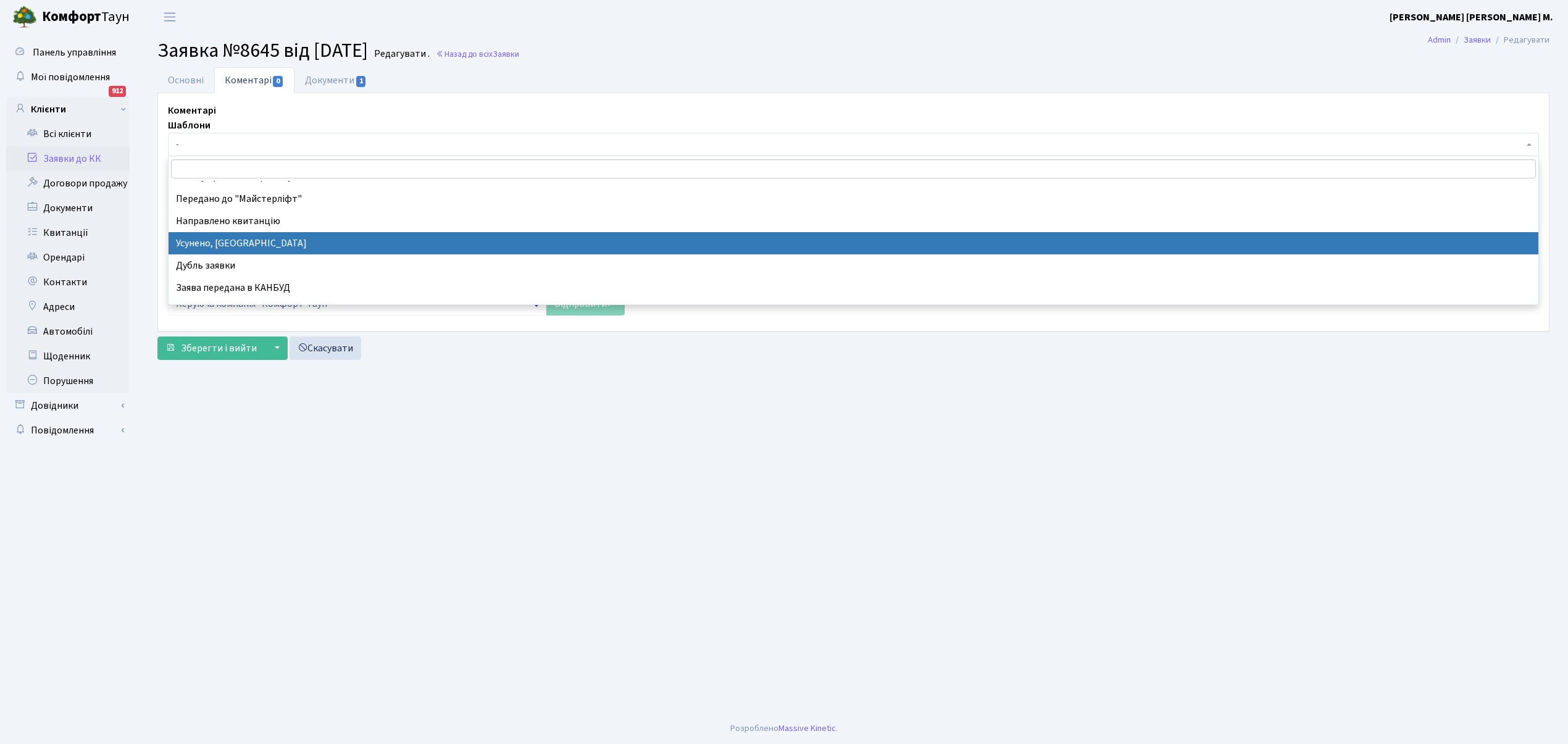
select select "15"
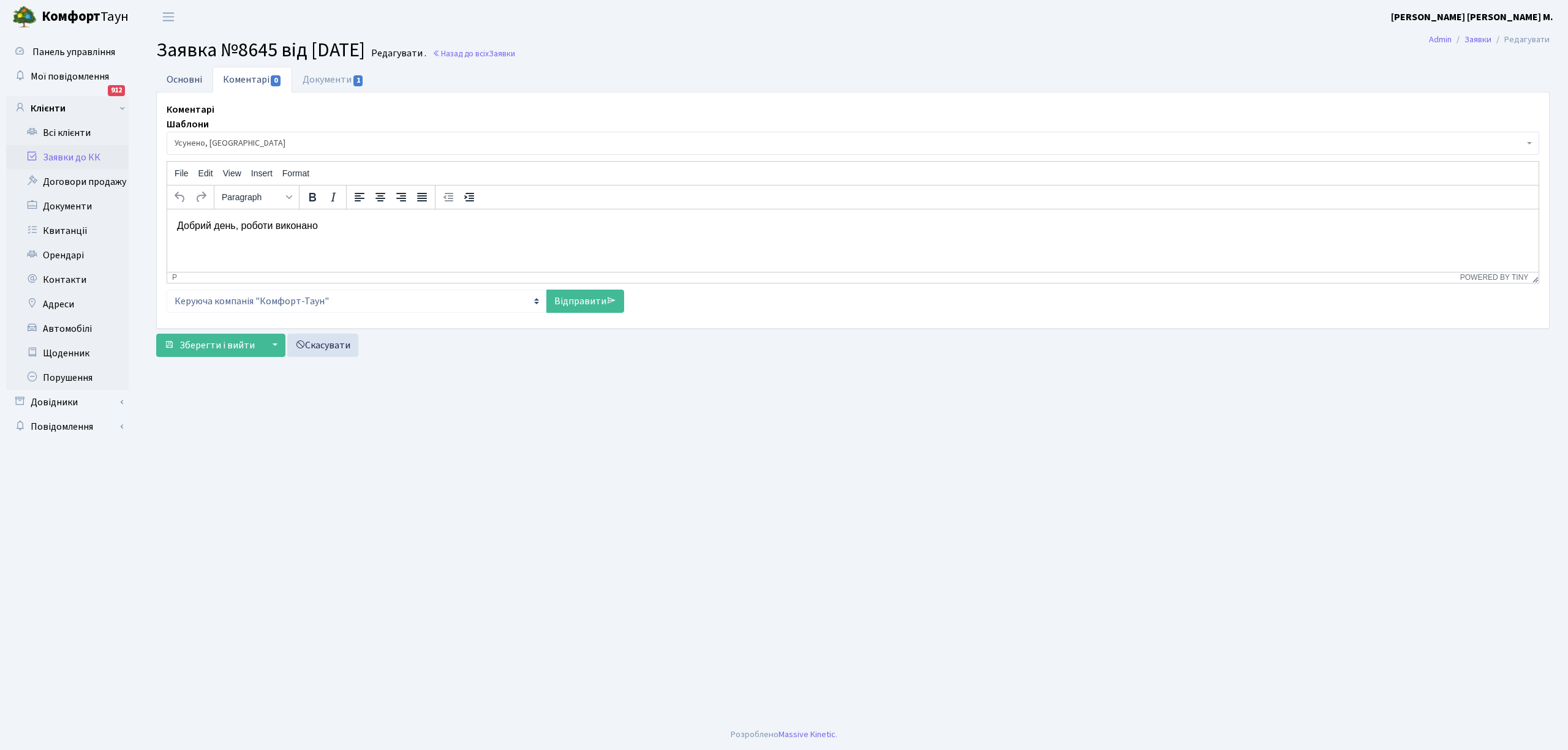
click at [179, 77] on link "Основні" at bounding box center [185, 79] width 56 height 25
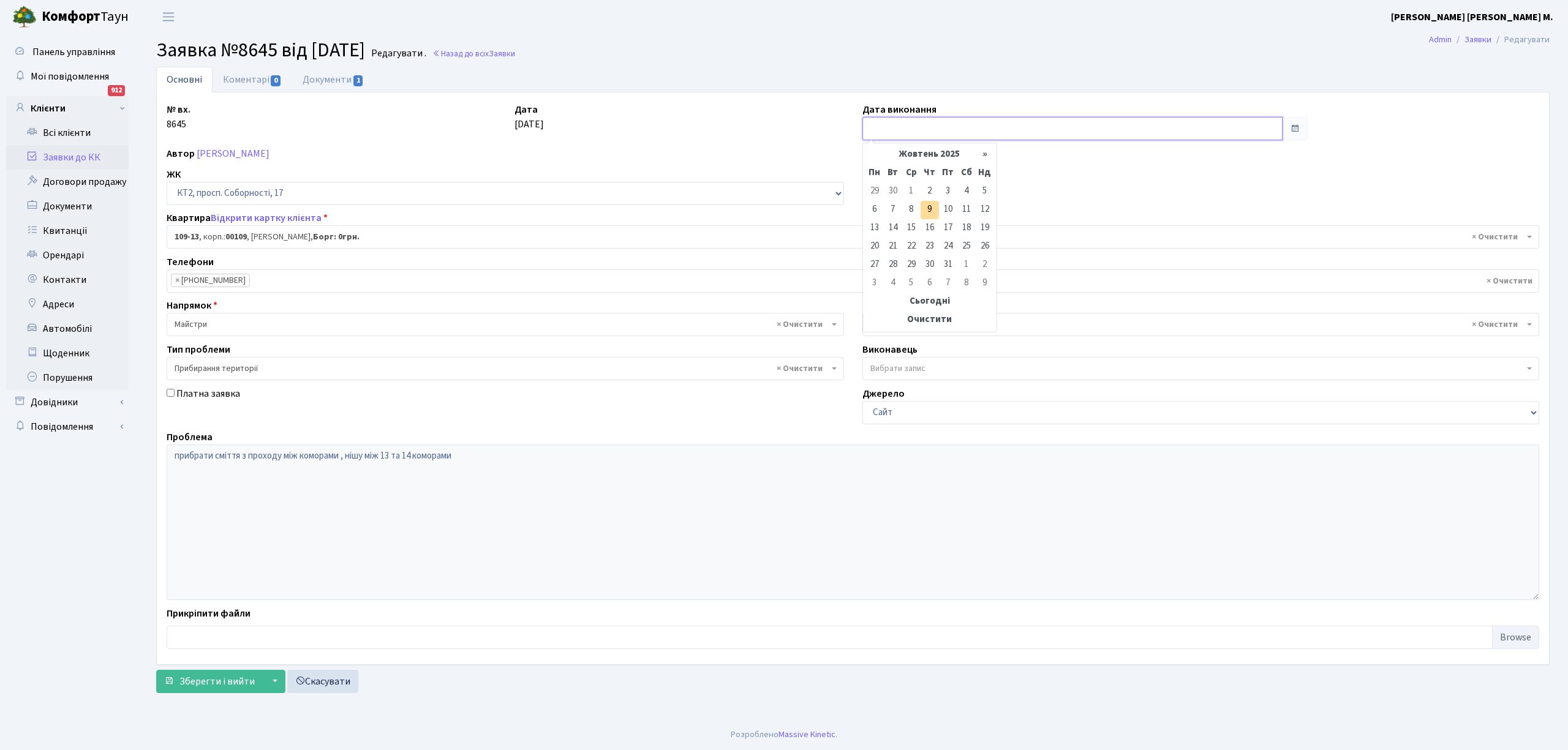
click at [885, 132] on input "text" at bounding box center [1073, 128] width 420 height 23
click at [872, 208] on td "6" at bounding box center [875, 210] width 19 height 19
type input "[DATE]"
click at [196, 683] on span "Зберегти і вийти" at bounding box center [217, 682] width 75 height 14
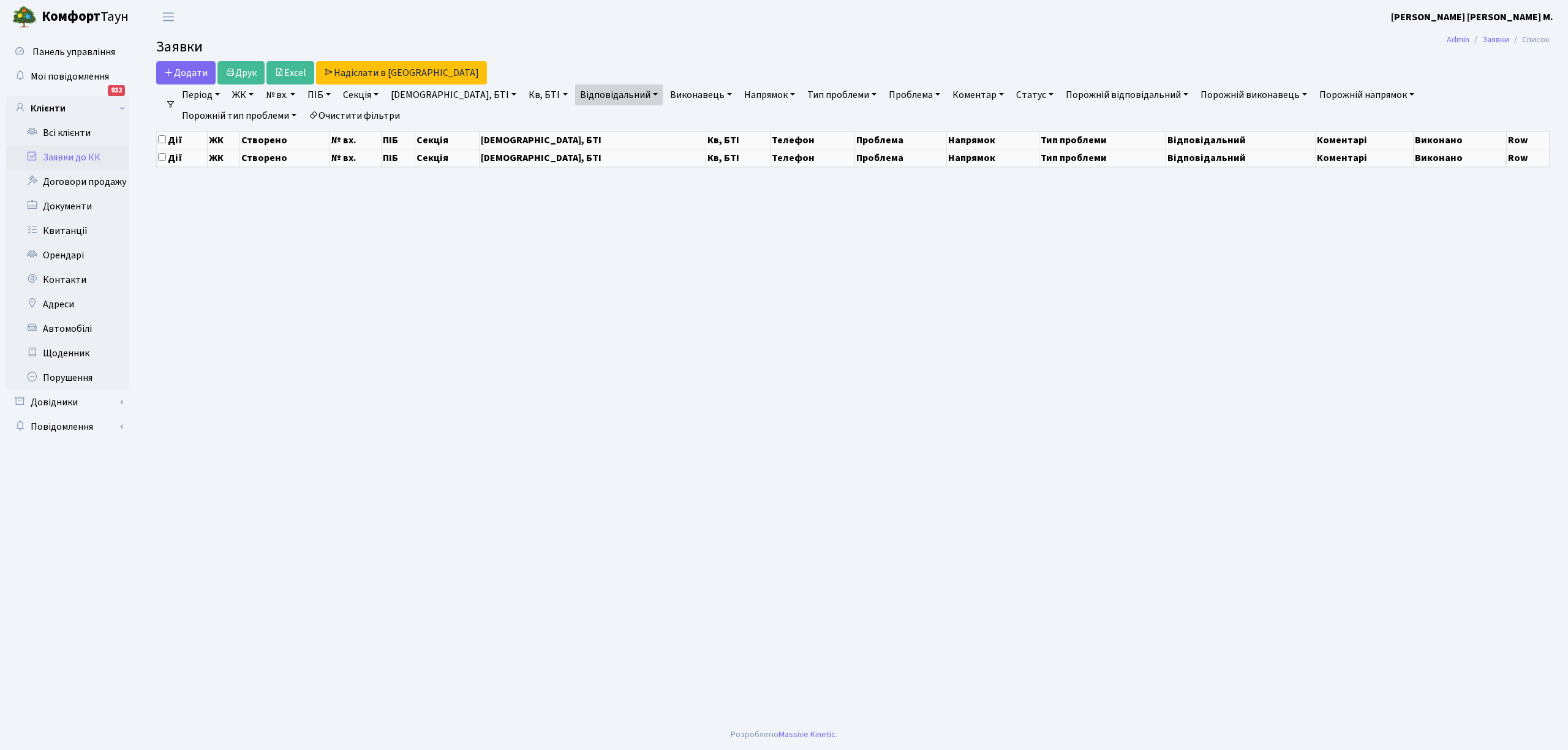
select select "25"
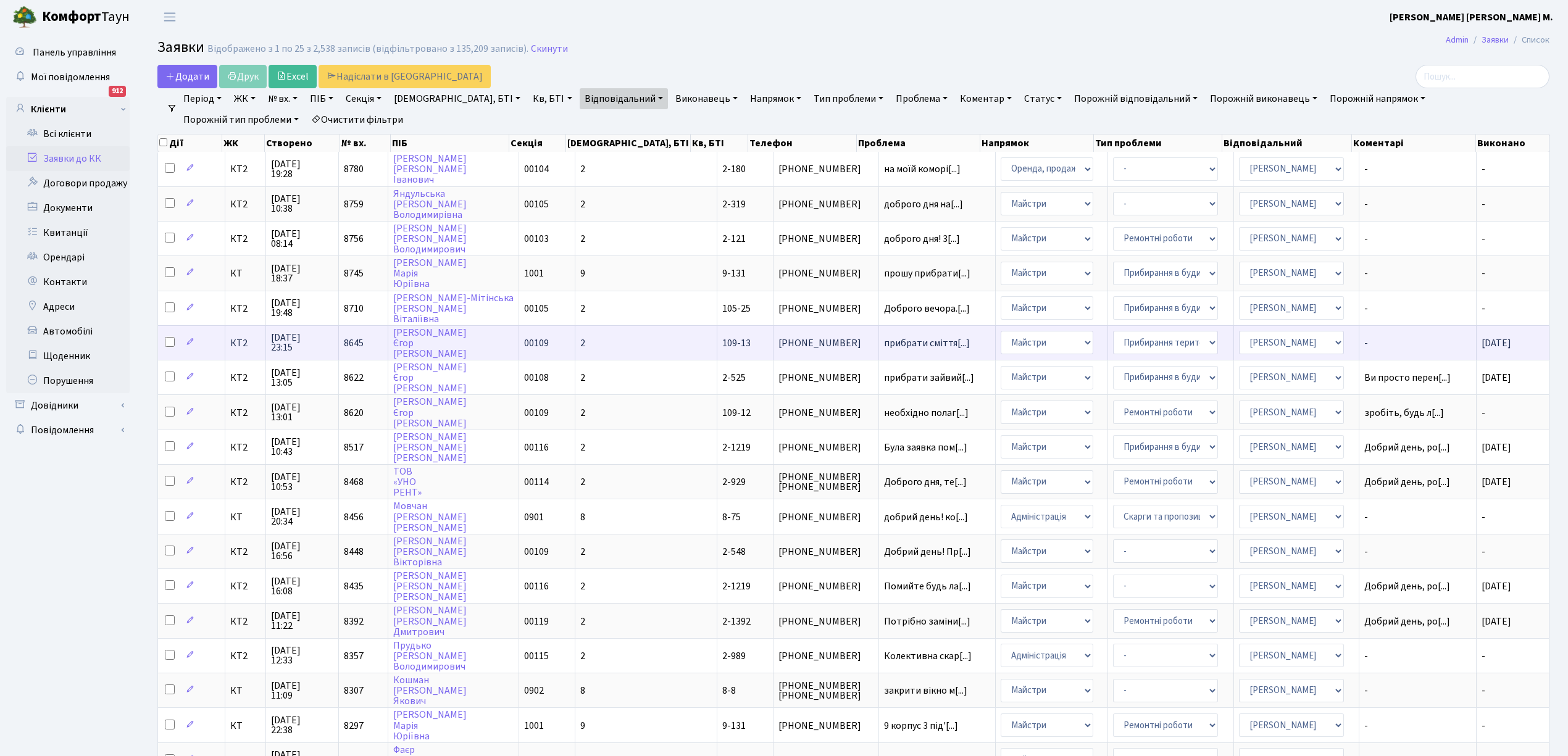
click at [1383, 338] on span "-" at bounding box center [1418, 343] width 107 height 9
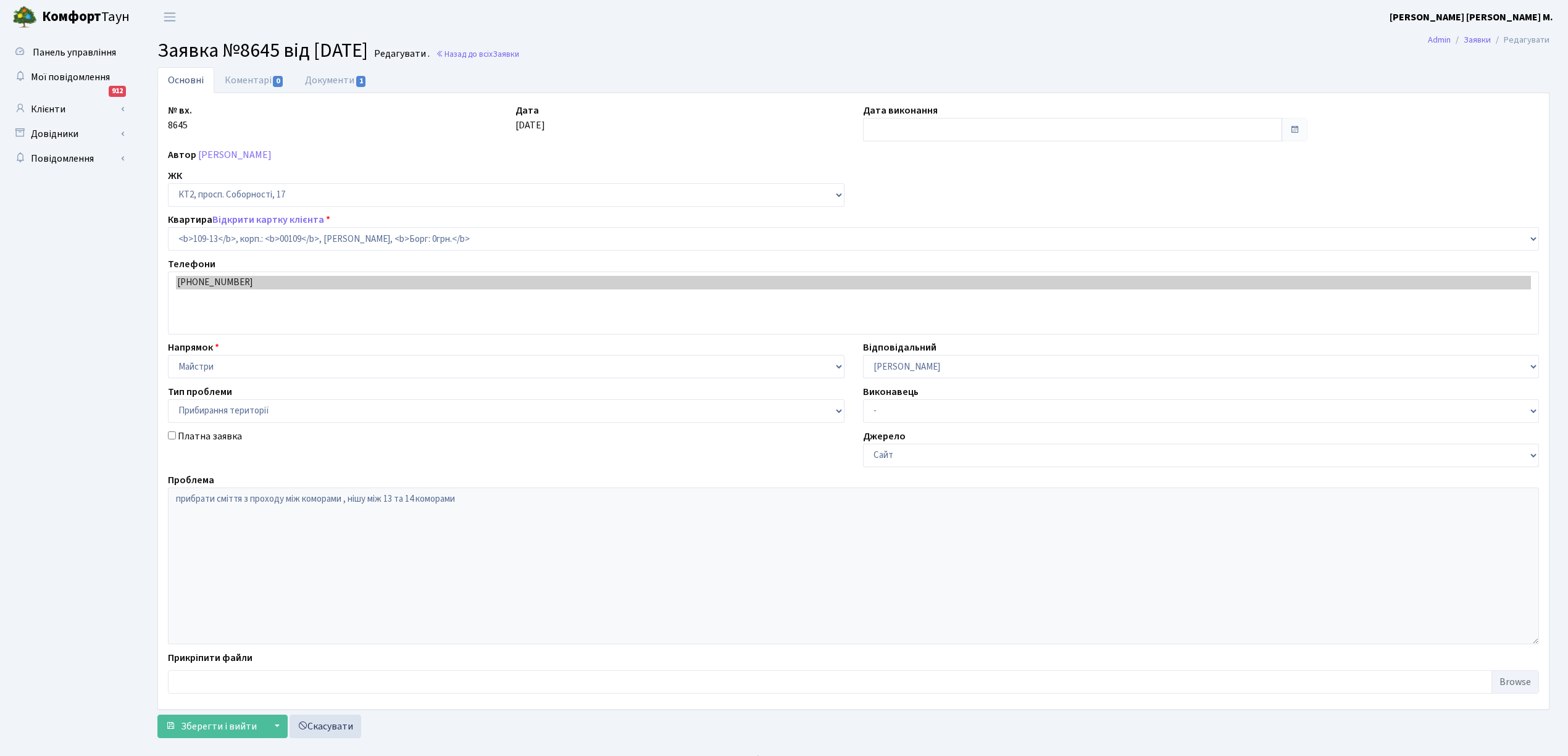
select select "16130"
select select "59"
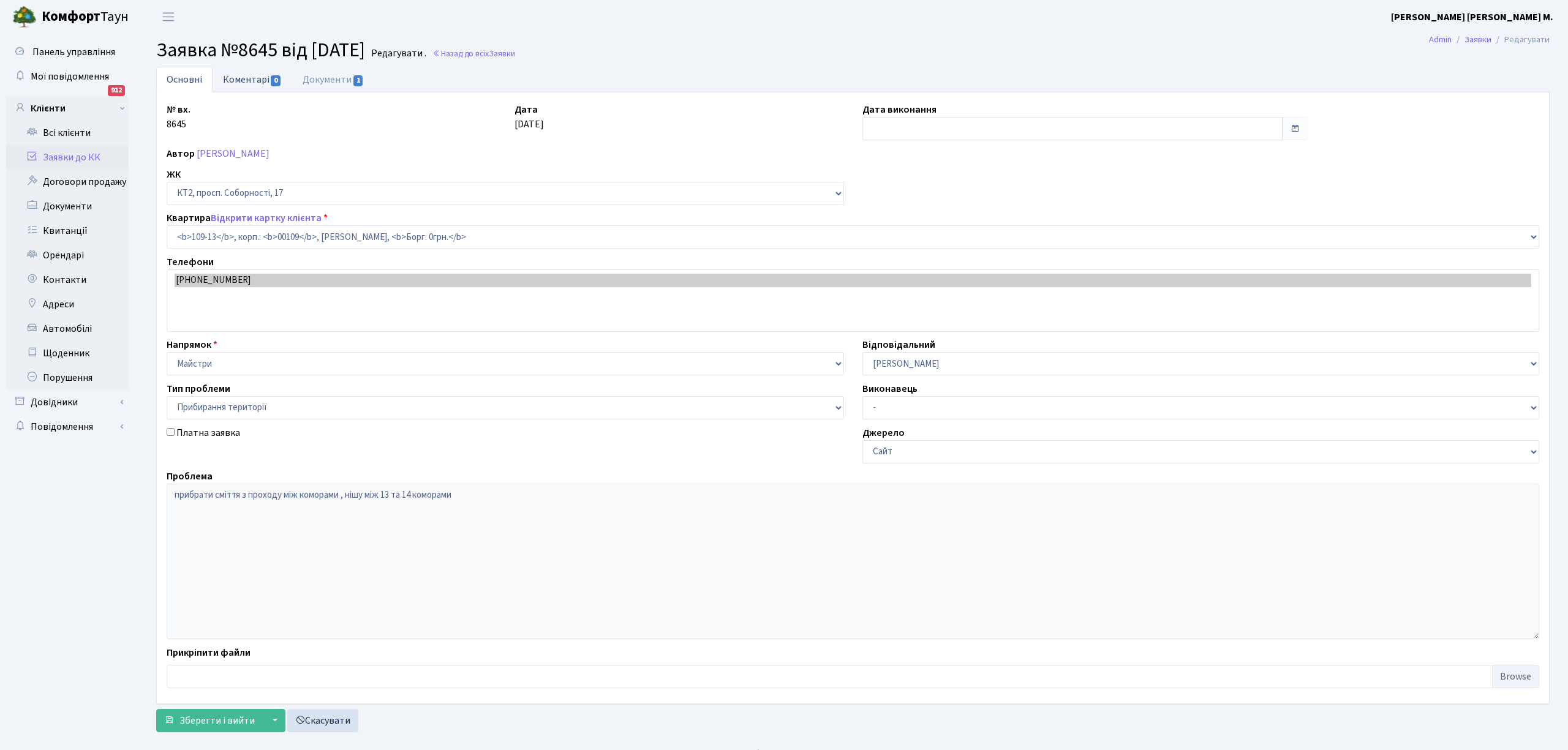
type input "[DATE]"
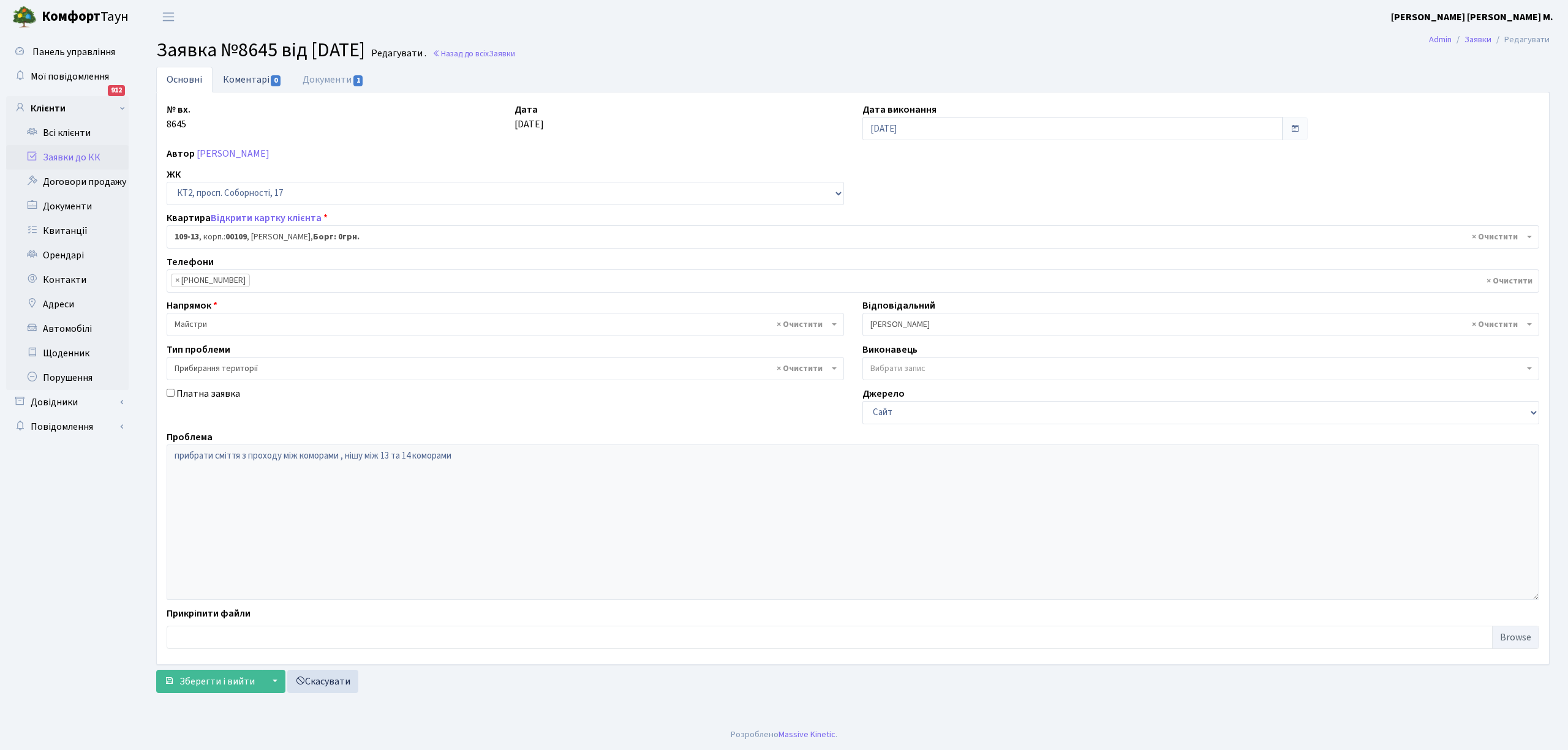
click at [239, 79] on link "Коментарі 0" at bounding box center [252, 79] width 79 height 25
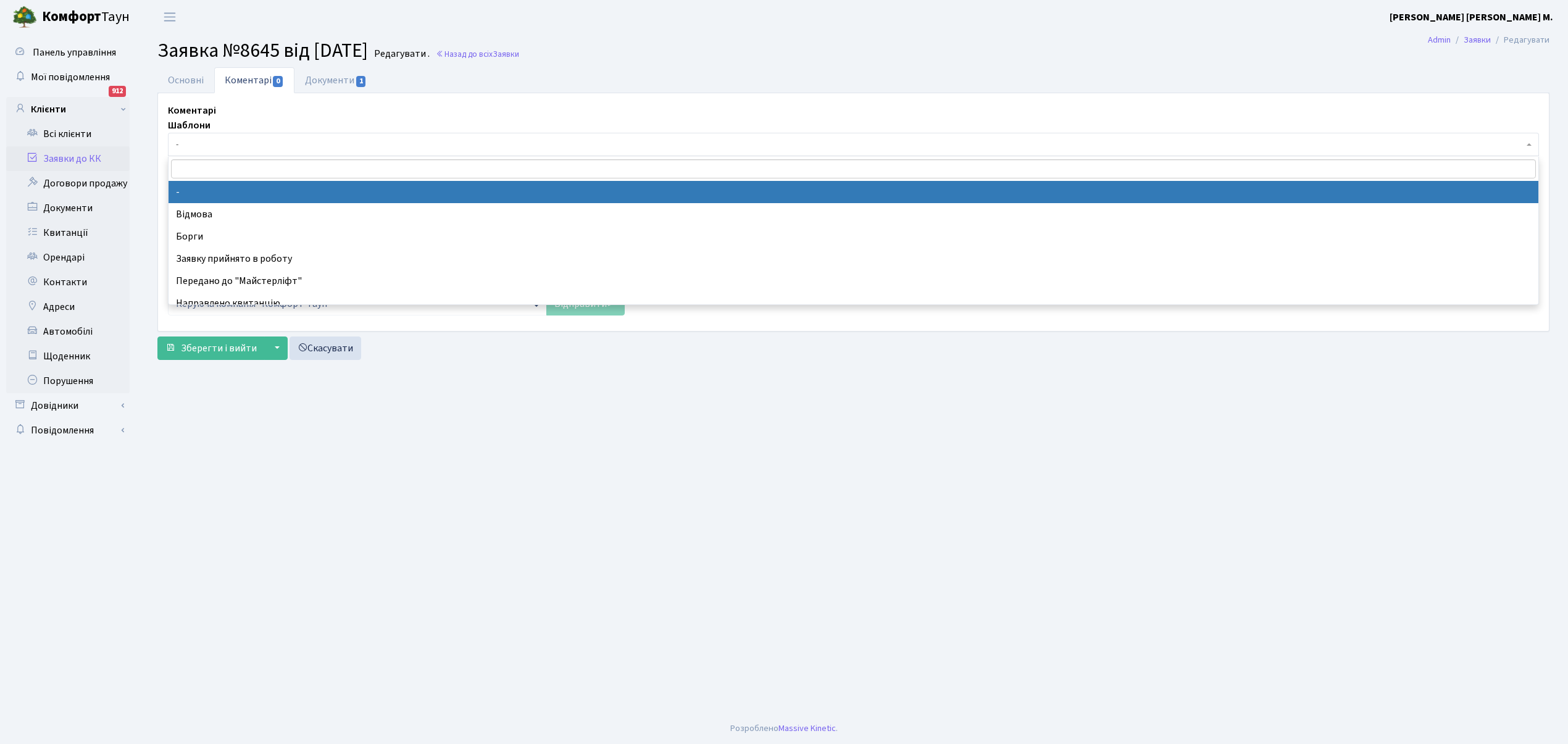
click at [224, 139] on span "-" at bounding box center [849, 145] width 1348 height 12
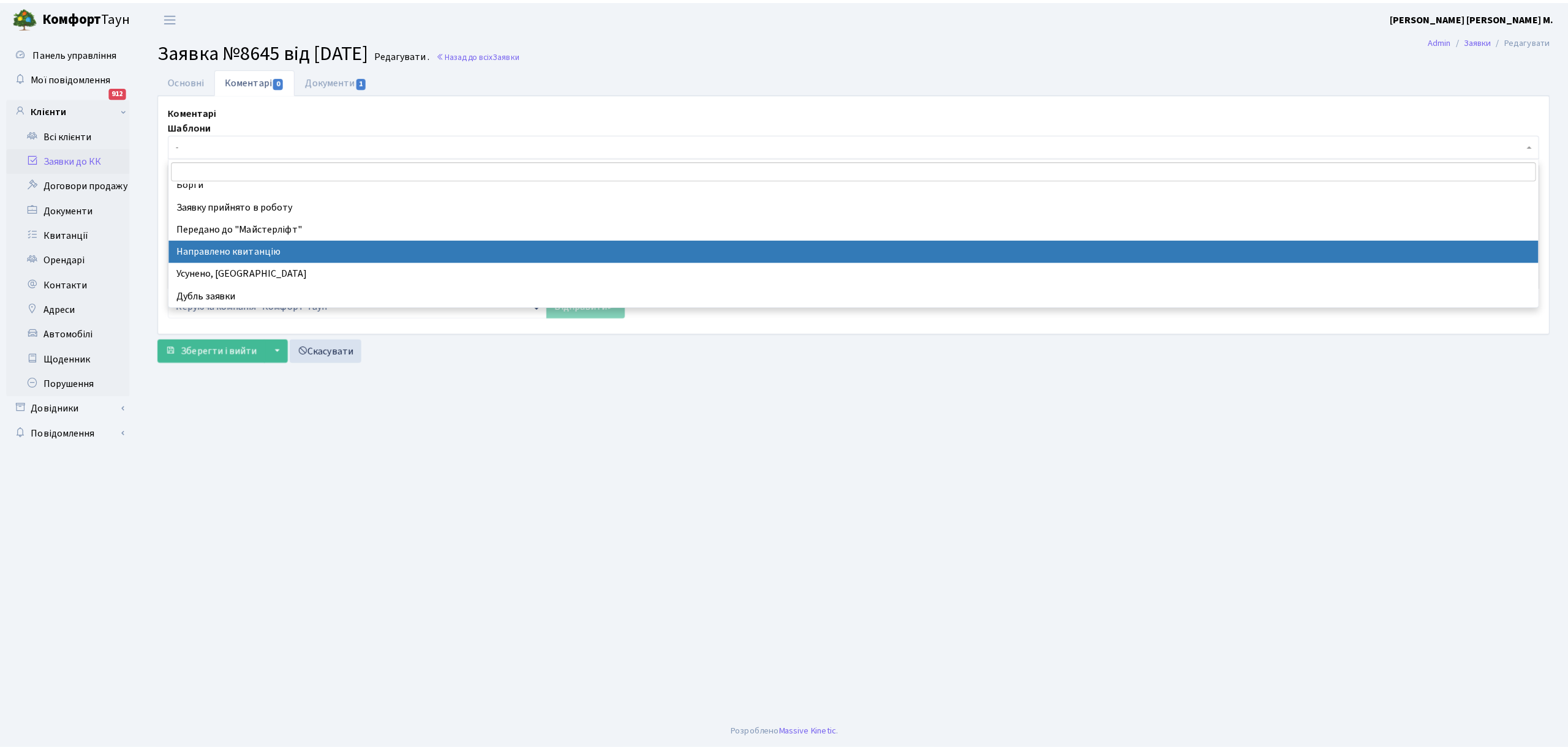
scroll to position [81, 0]
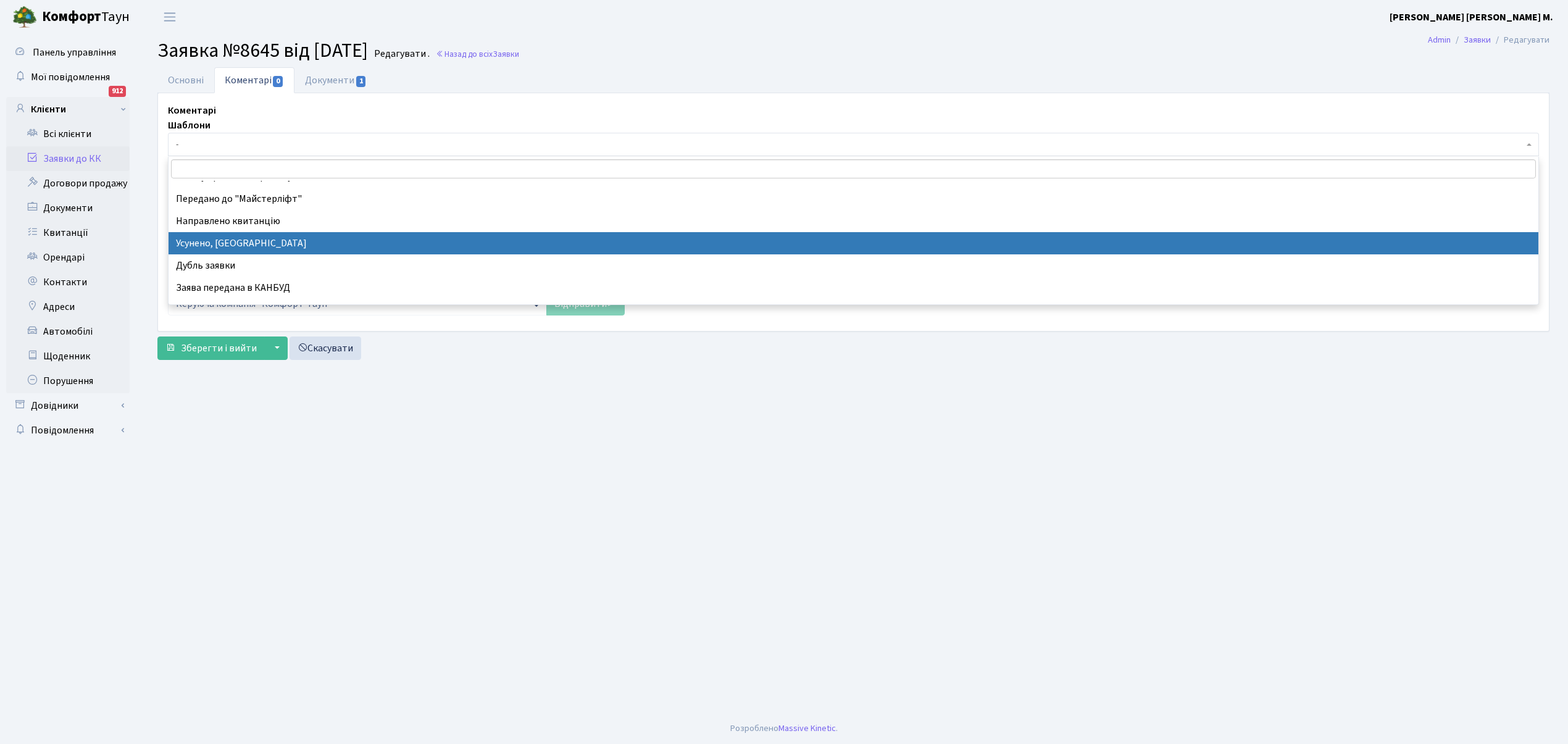
select select "15"
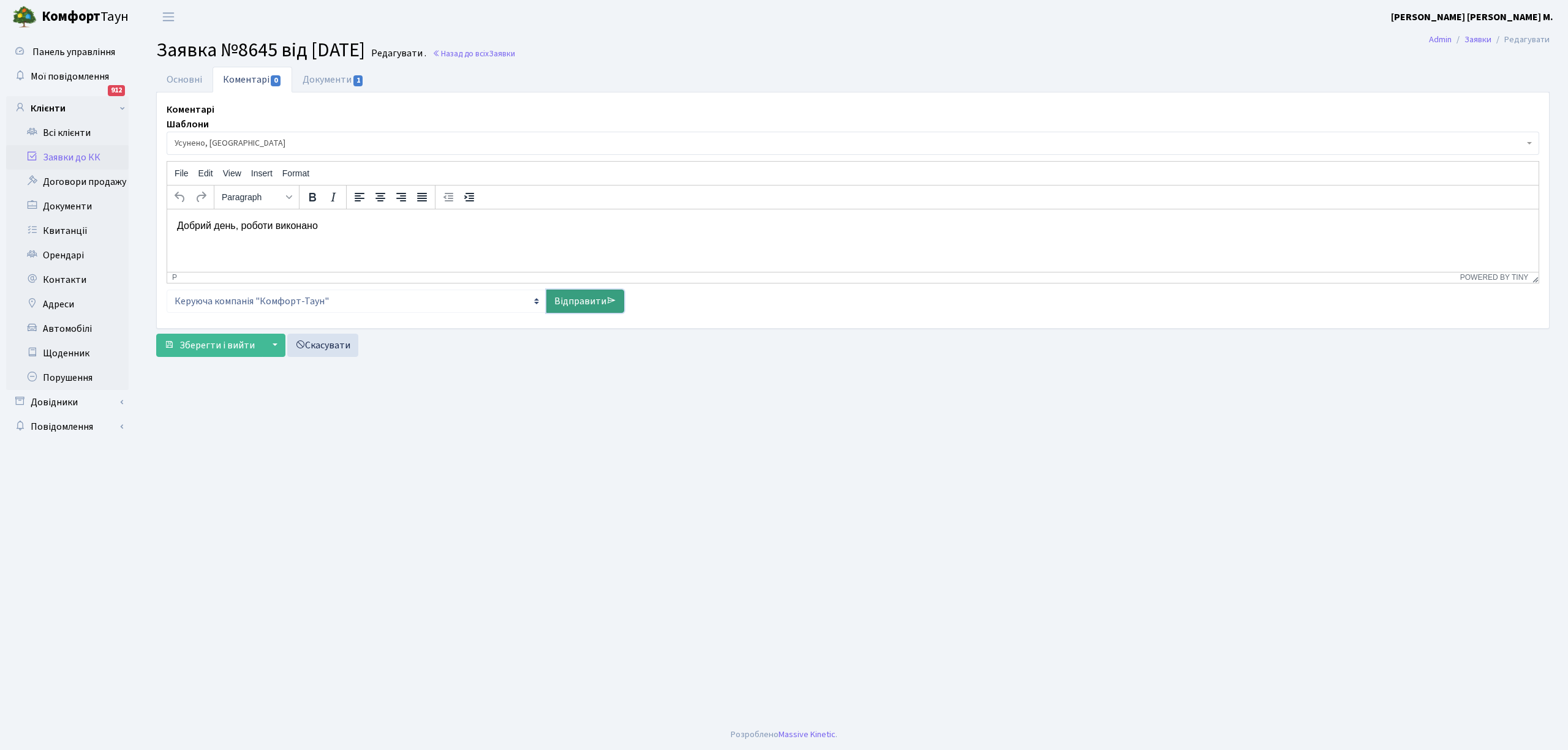
click at [574, 294] on link "Відправити" at bounding box center [585, 301] width 78 height 23
select select
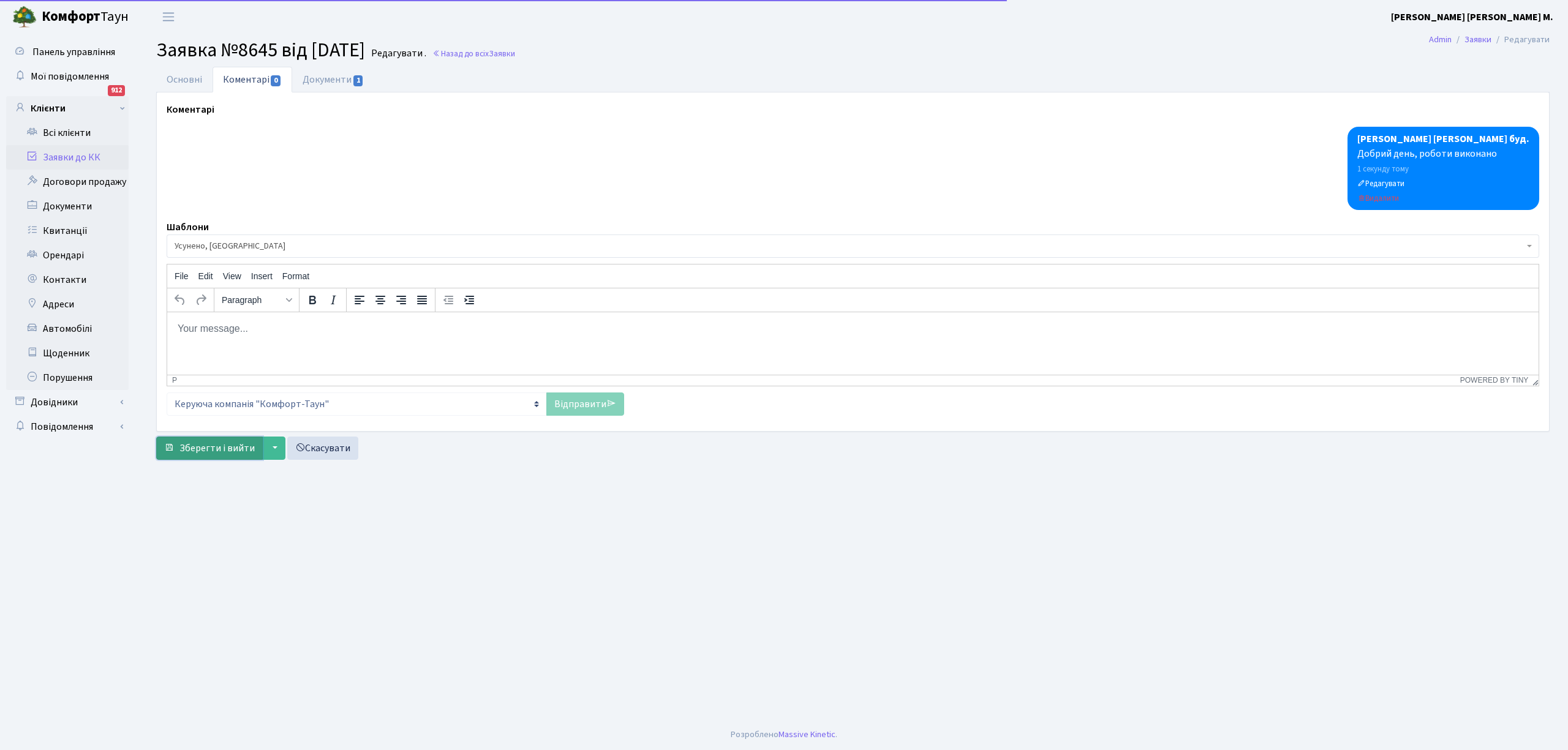
click at [220, 442] on span "Зберегти і вийти" at bounding box center [217, 448] width 75 height 14
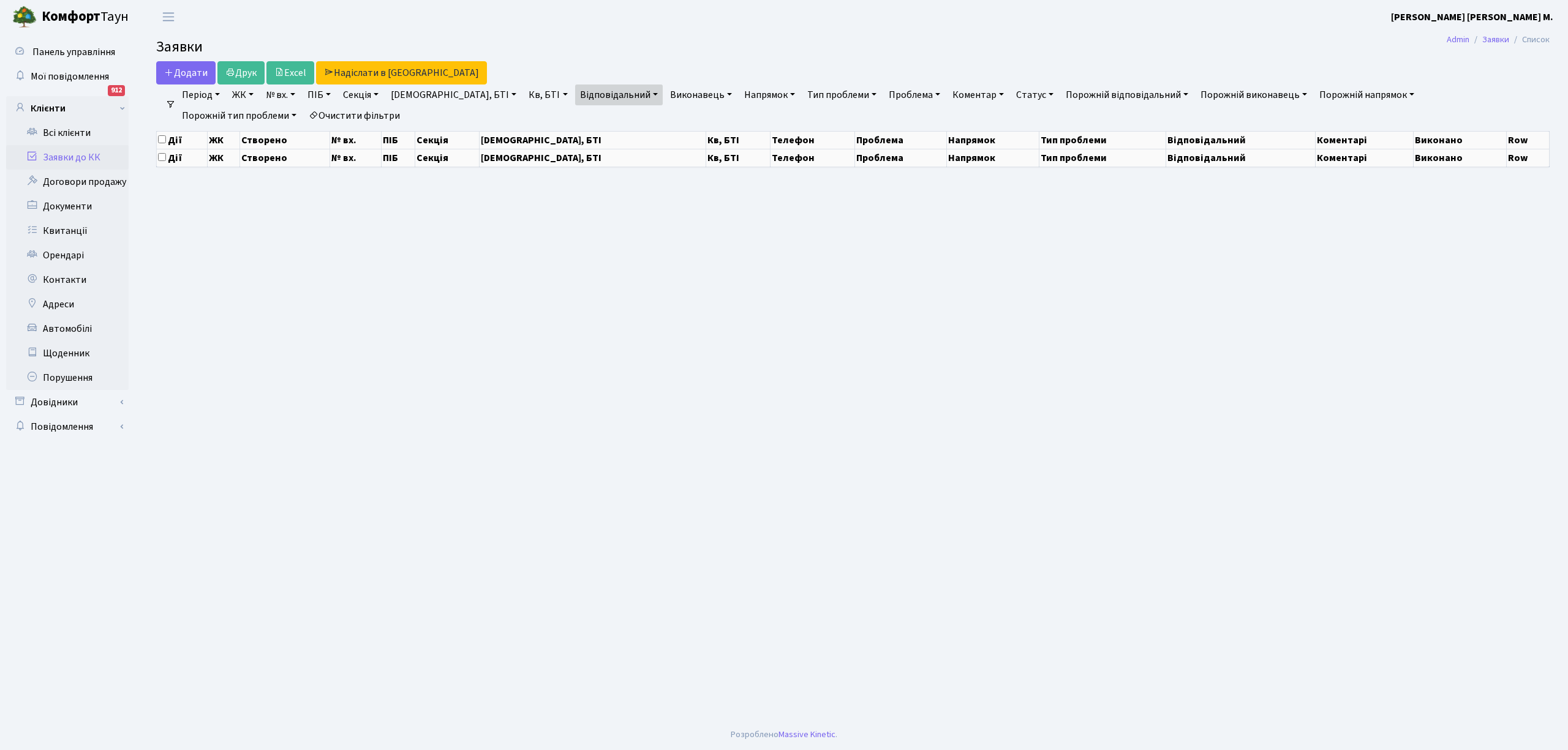
select select "25"
